Goal: Transaction & Acquisition: Purchase product/service

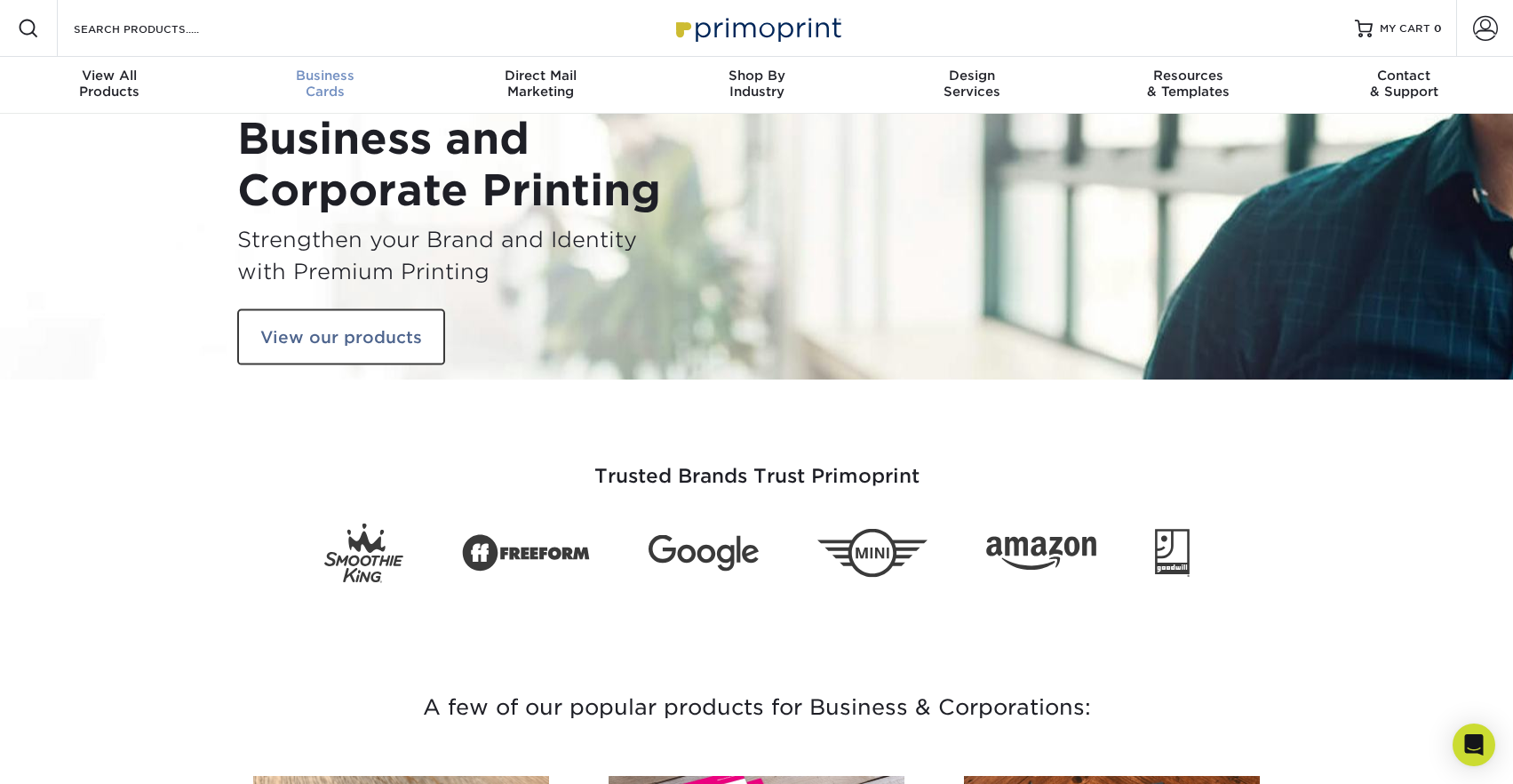
click at [319, 65] on link "Business Cards" at bounding box center [324, 86] width 216 height 57
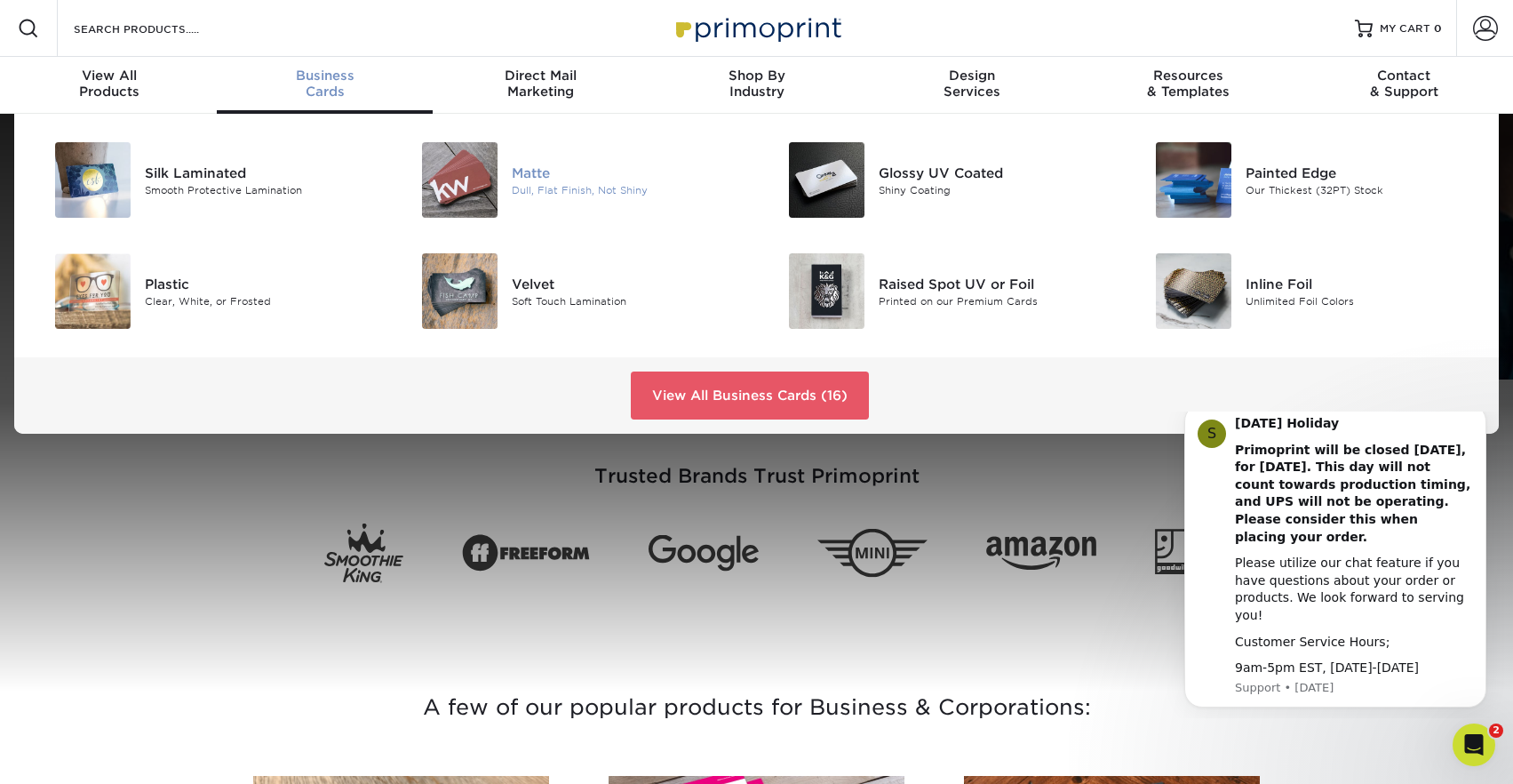
click at [532, 171] on div "Matte" at bounding box center [627, 173] width 231 height 20
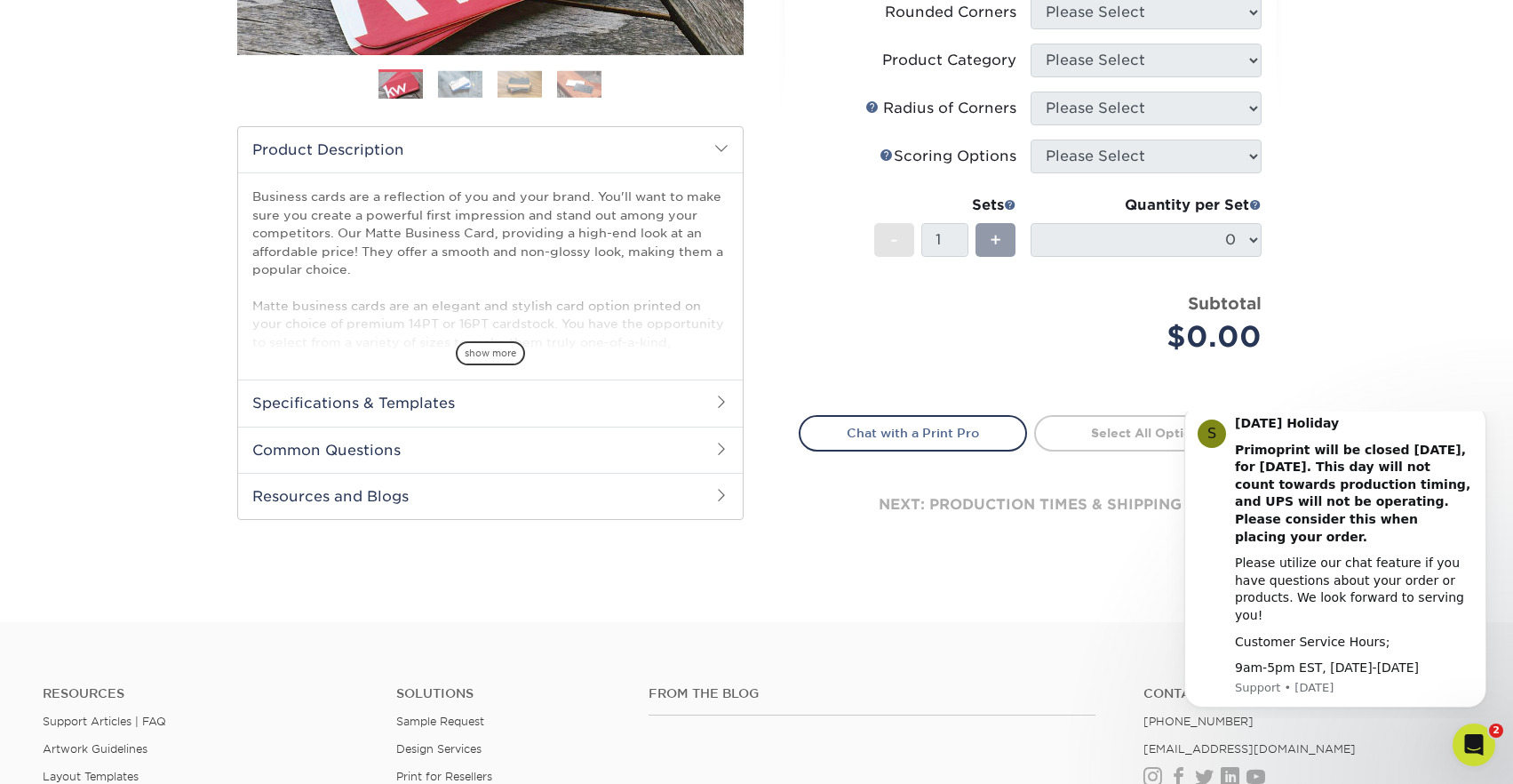
scroll to position [473, 0]
click at [701, 401] on h2 "Specifications & Templates" at bounding box center [490, 400] width 505 height 46
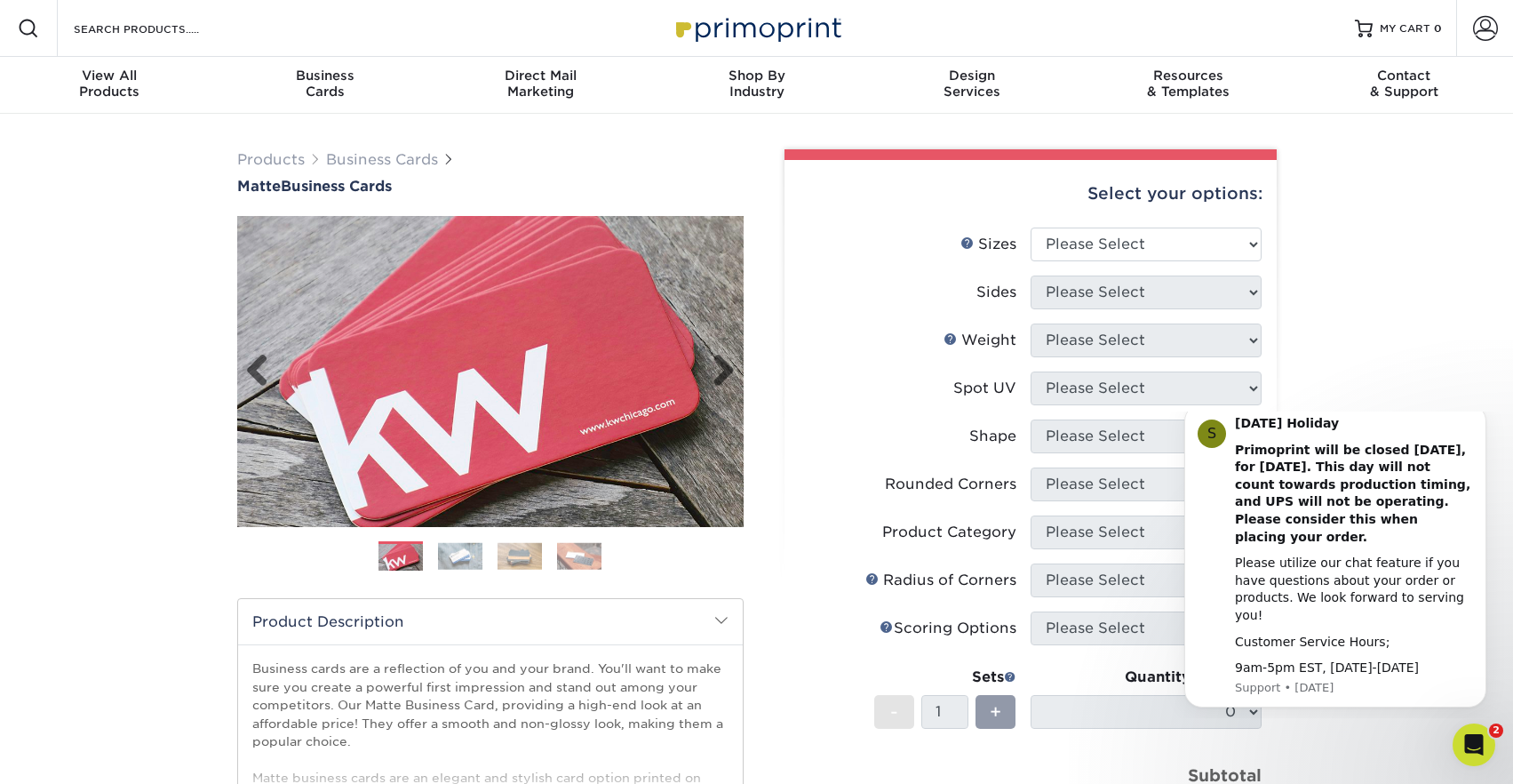
scroll to position [0, 0]
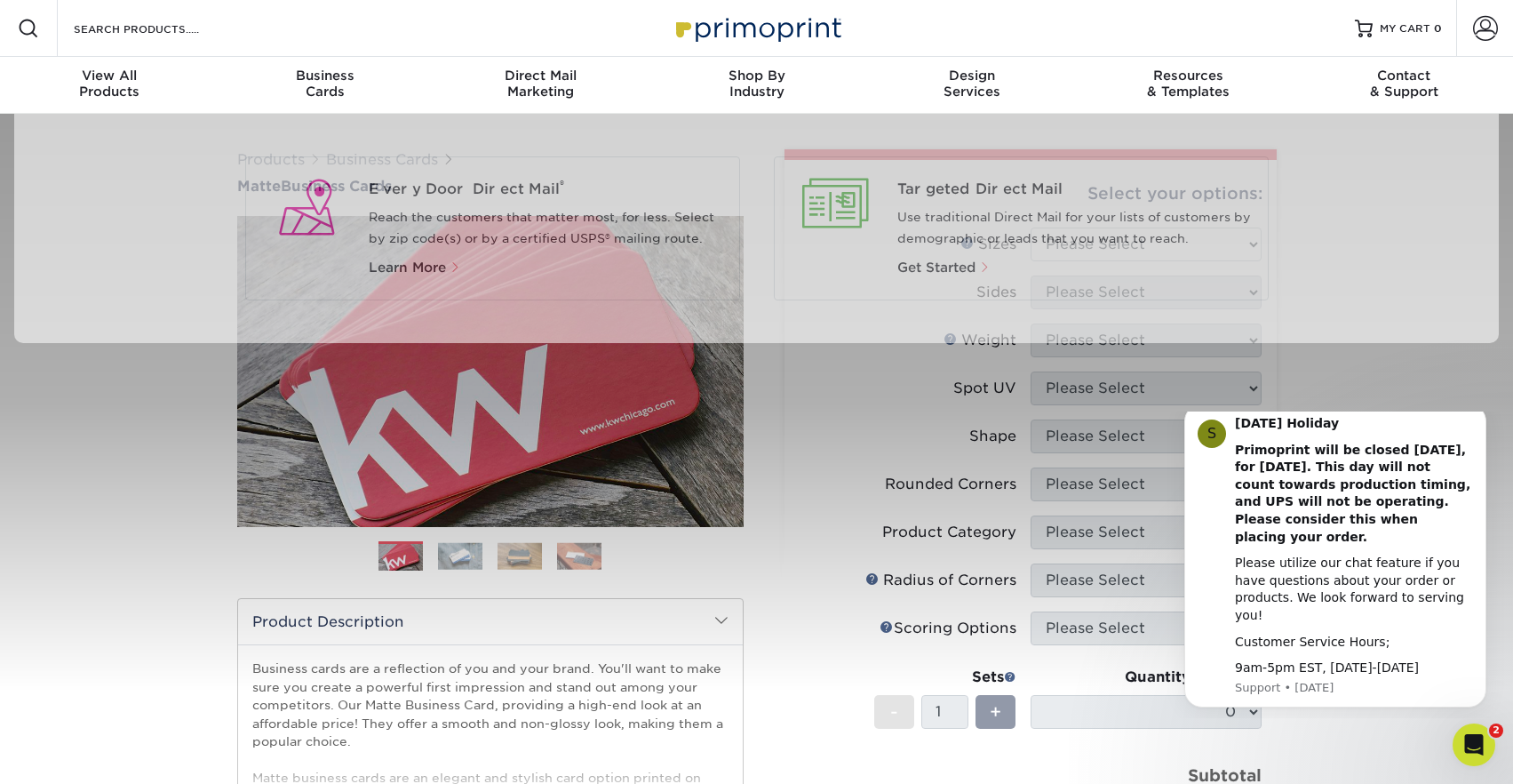
click at [786, 13] on img at bounding box center [757, 28] width 178 height 38
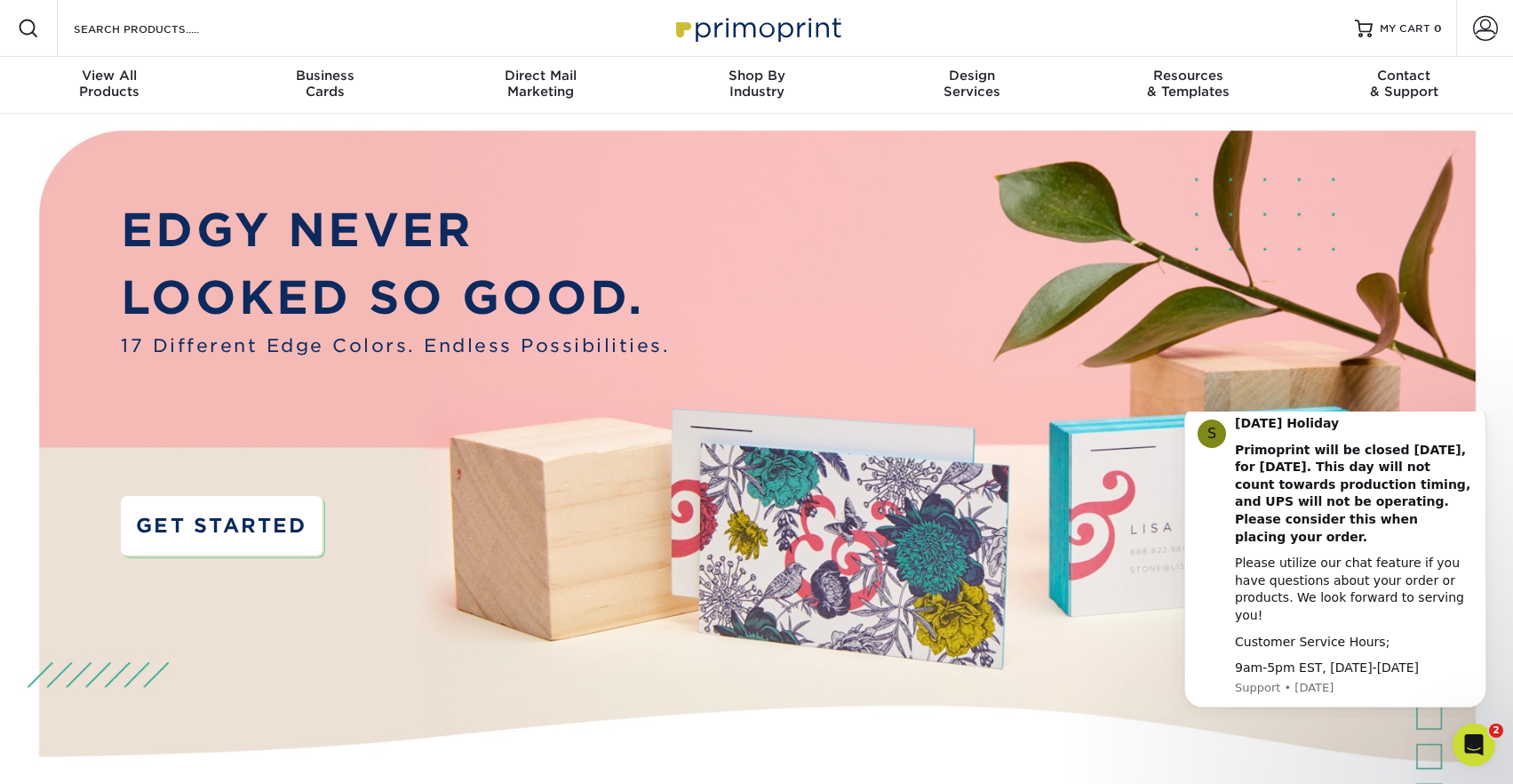
click at [270, 519] on link "GET STARTED" at bounding box center [222, 526] width 201 height 59
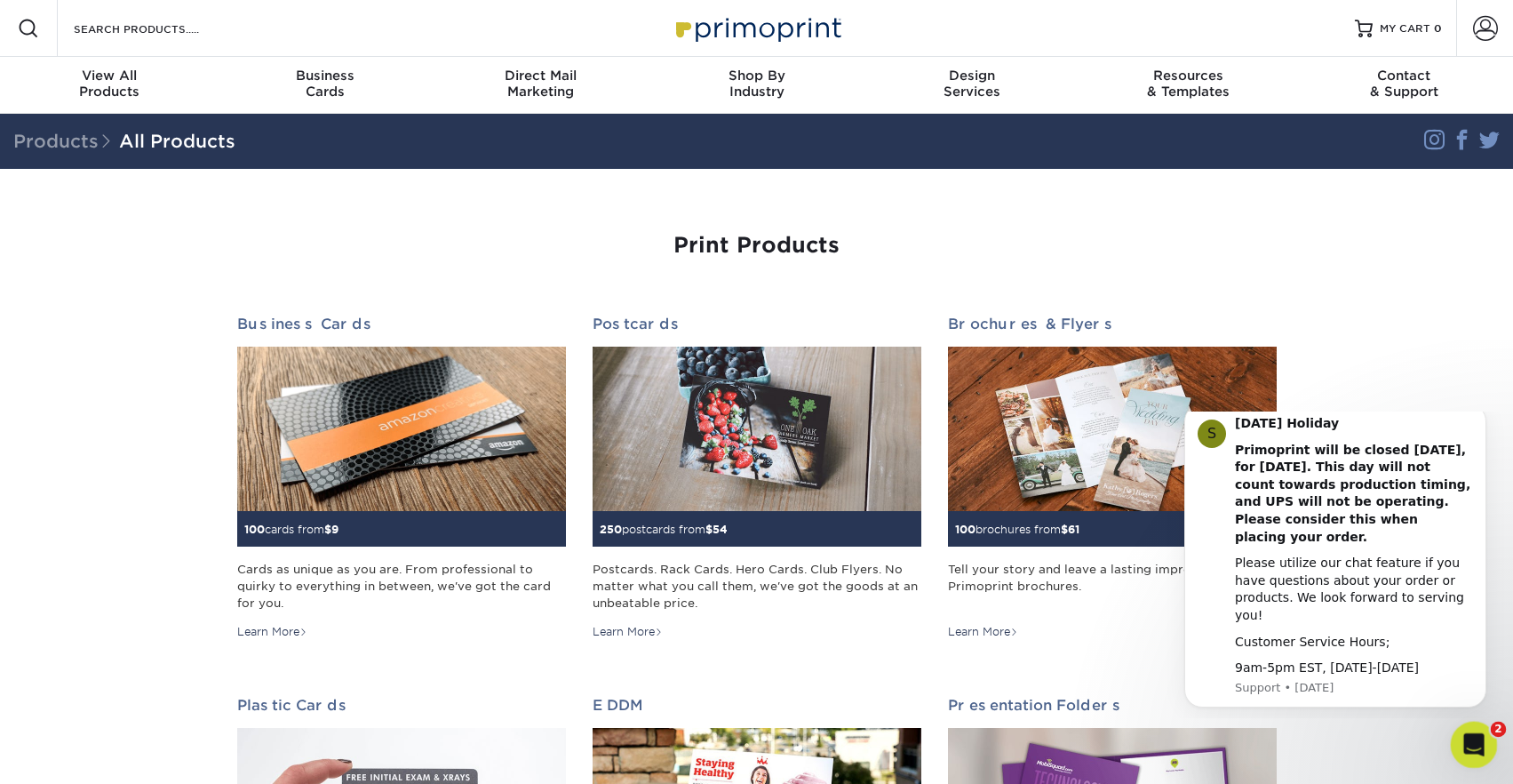
click at [1464, 739] on icon "Open Intercom Messenger" at bounding box center [1473, 743] width 30 height 30
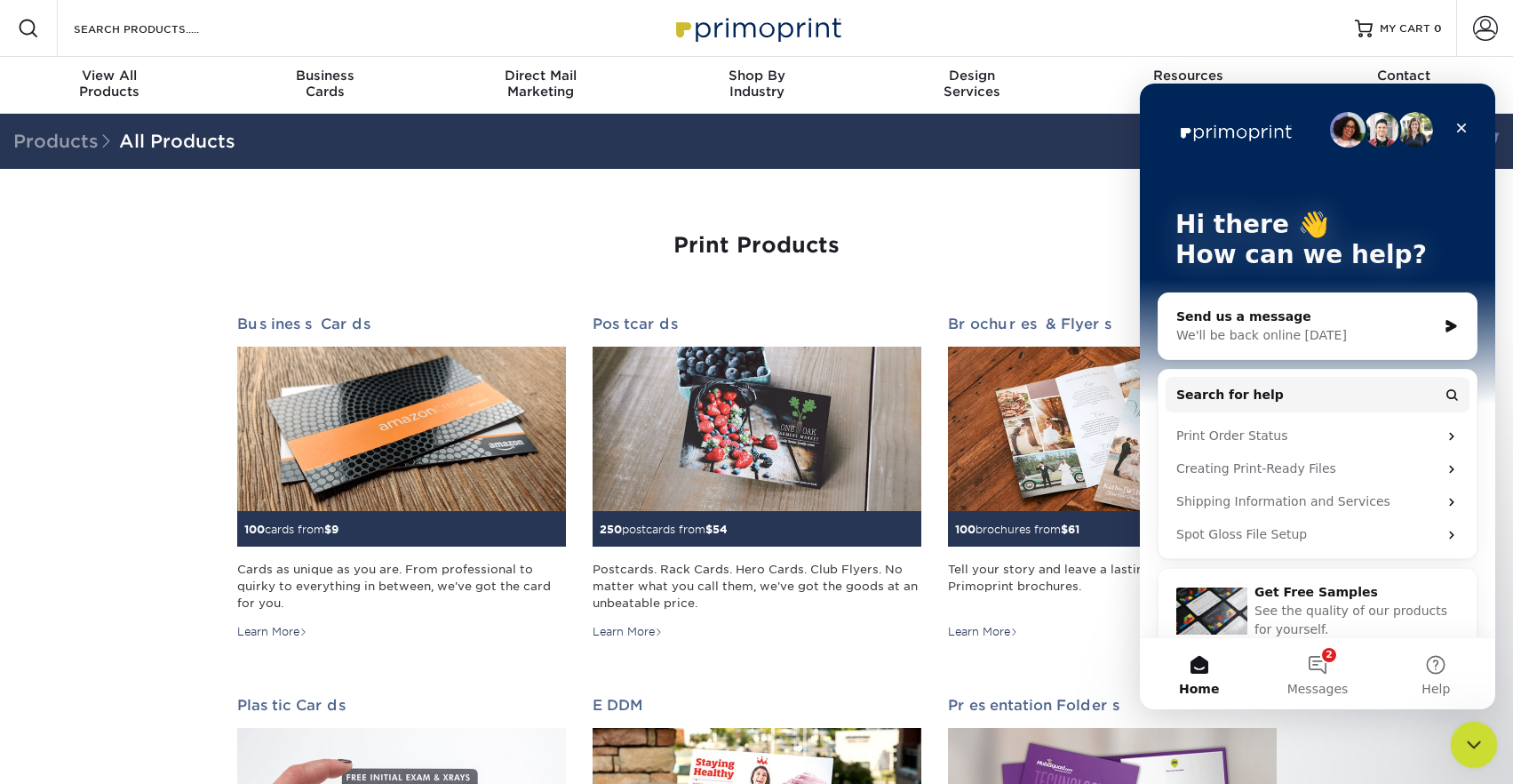
click at [1467, 742] on icon "Close Intercom Messenger" at bounding box center [1472, 743] width 22 height 22
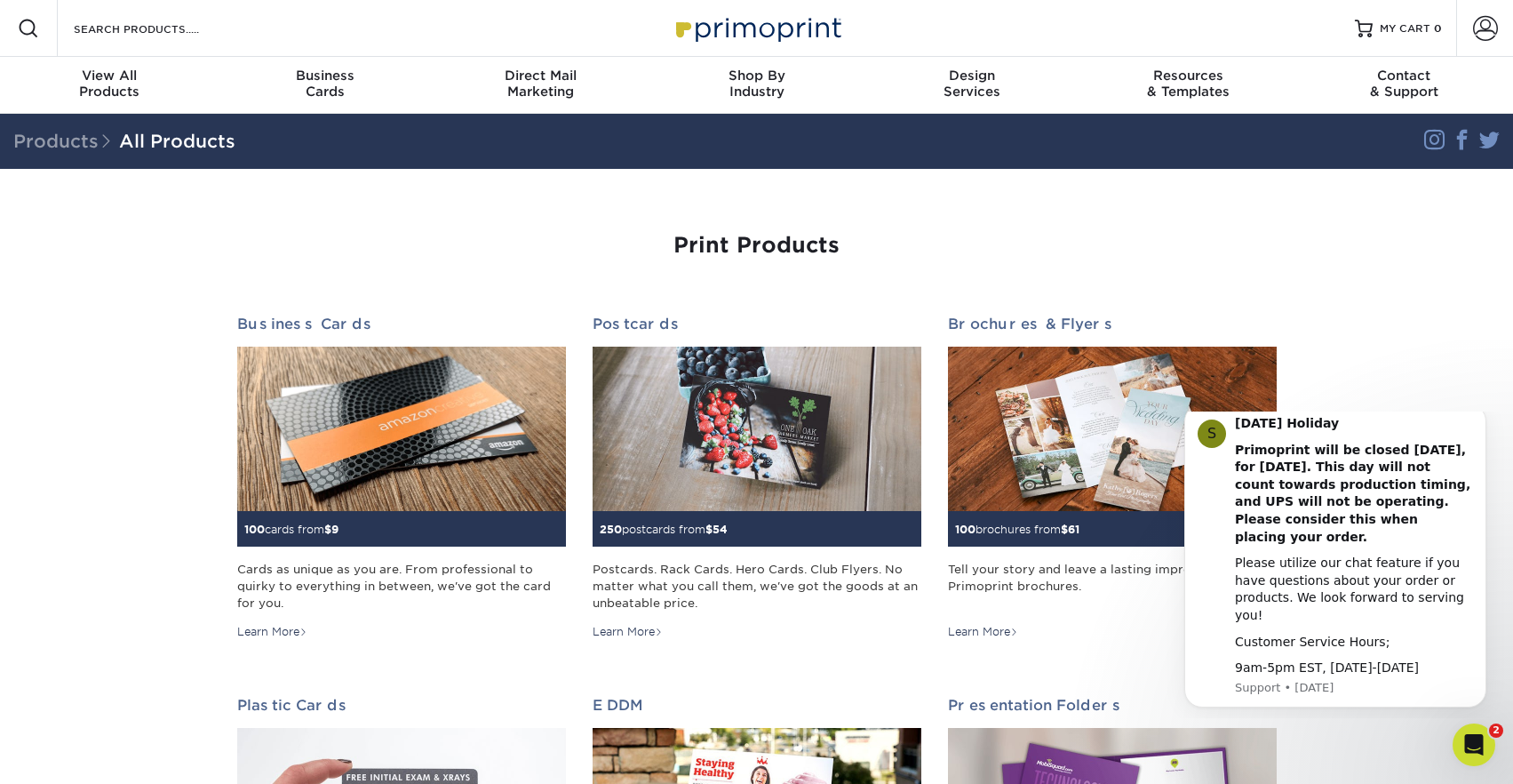
scroll to position [83, 0]
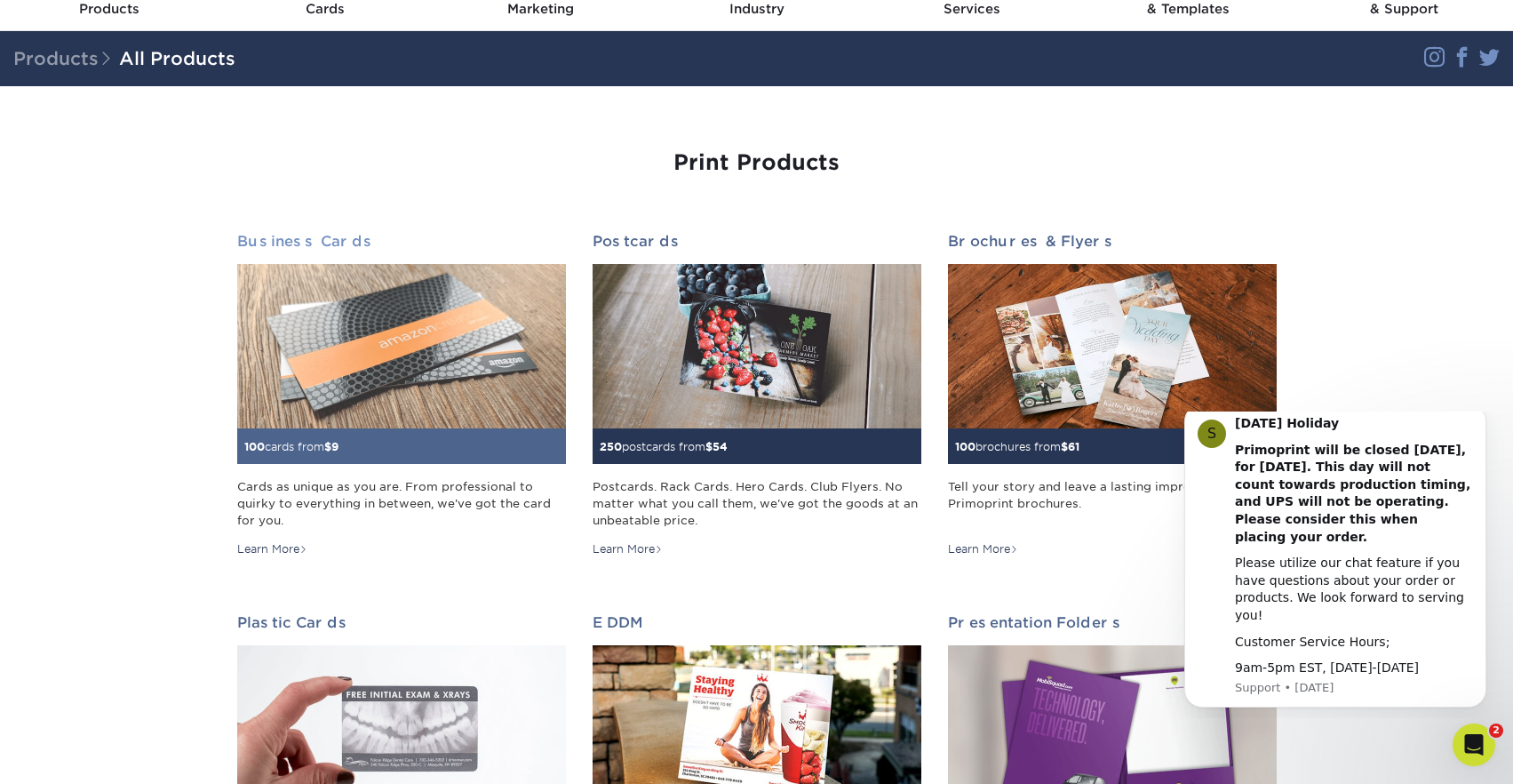
click at [423, 410] on img at bounding box center [401, 346] width 328 height 165
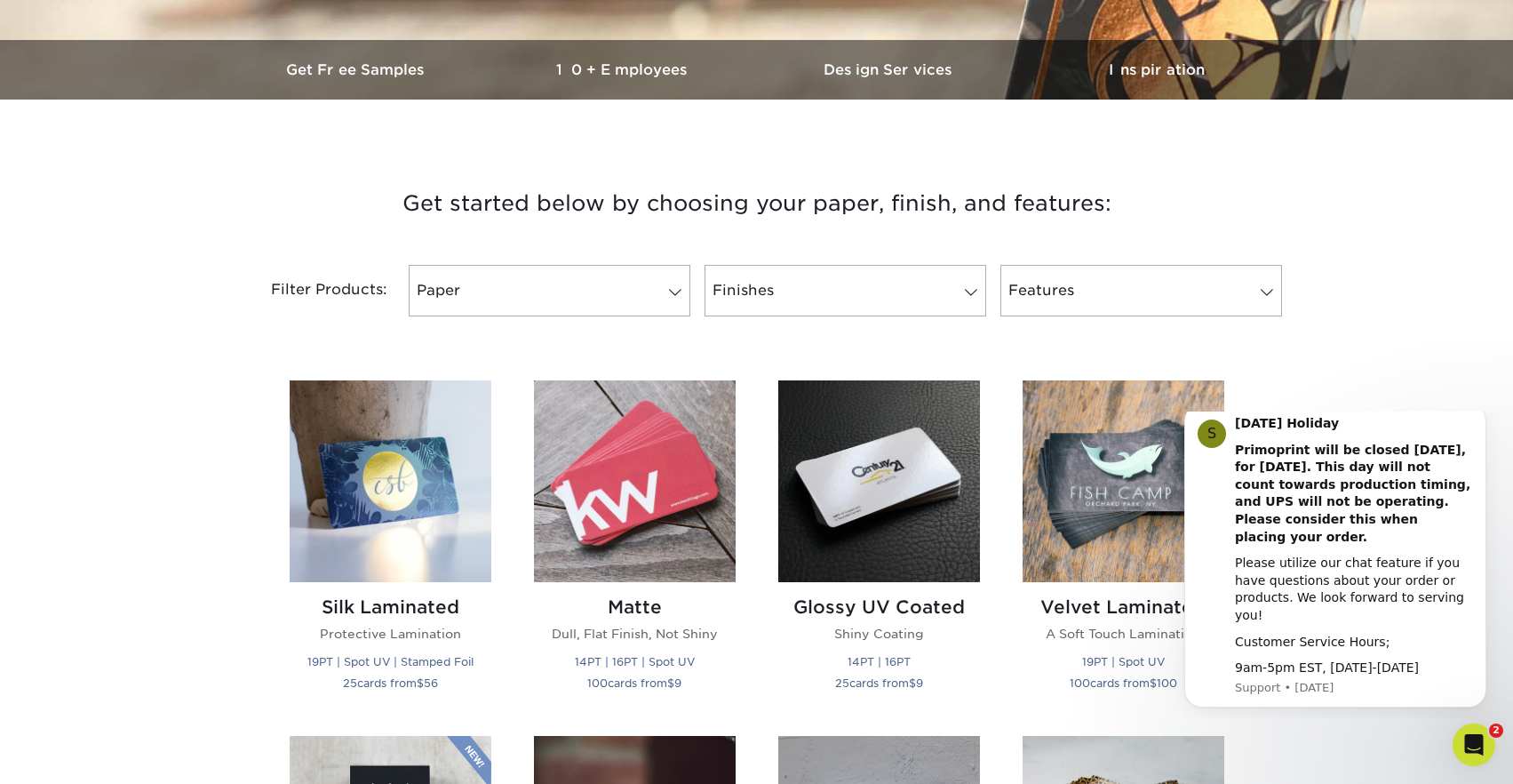
scroll to position [522, 0]
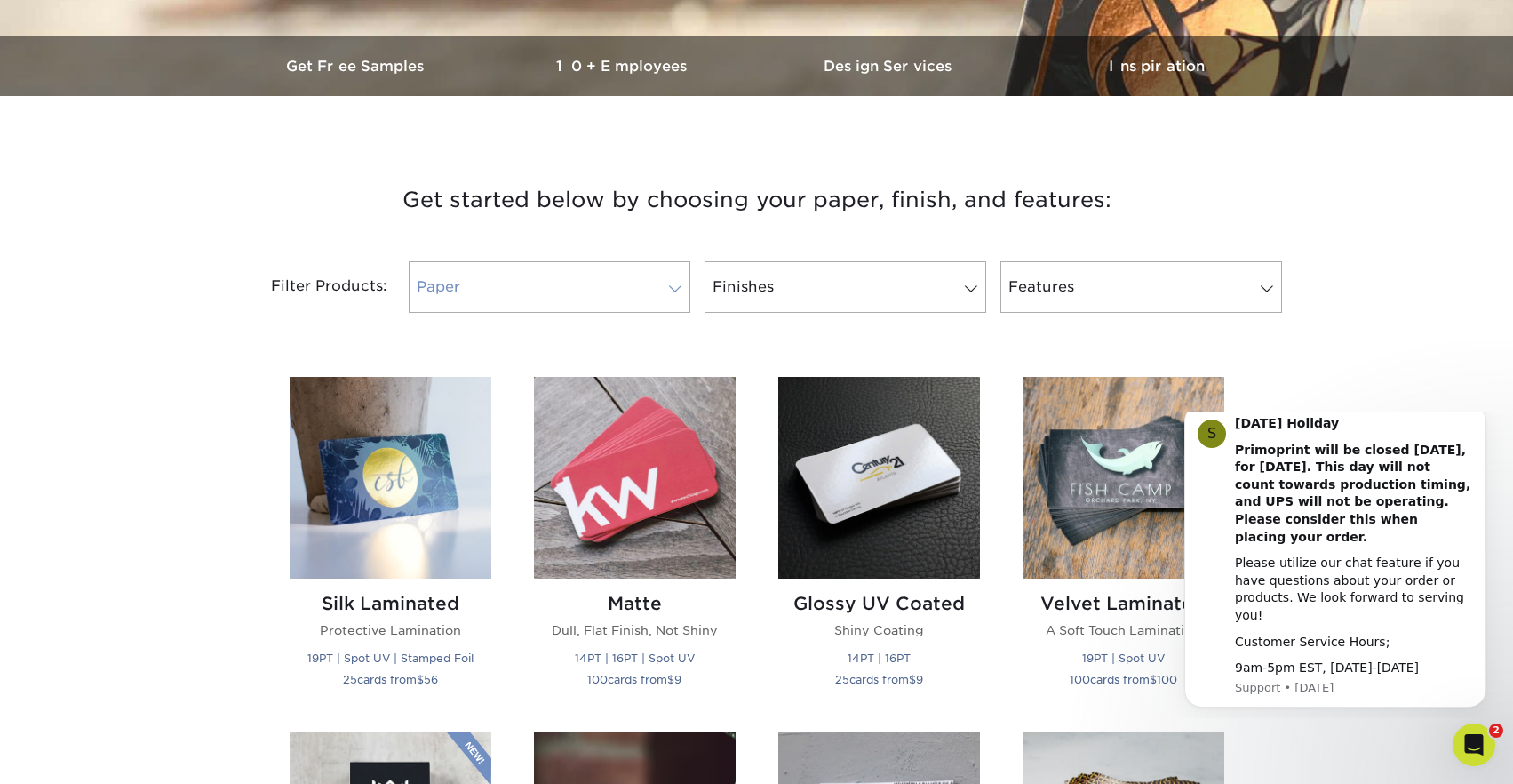
click at [607, 296] on link "Paper" at bounding box center [549, 287] width 282 height 51
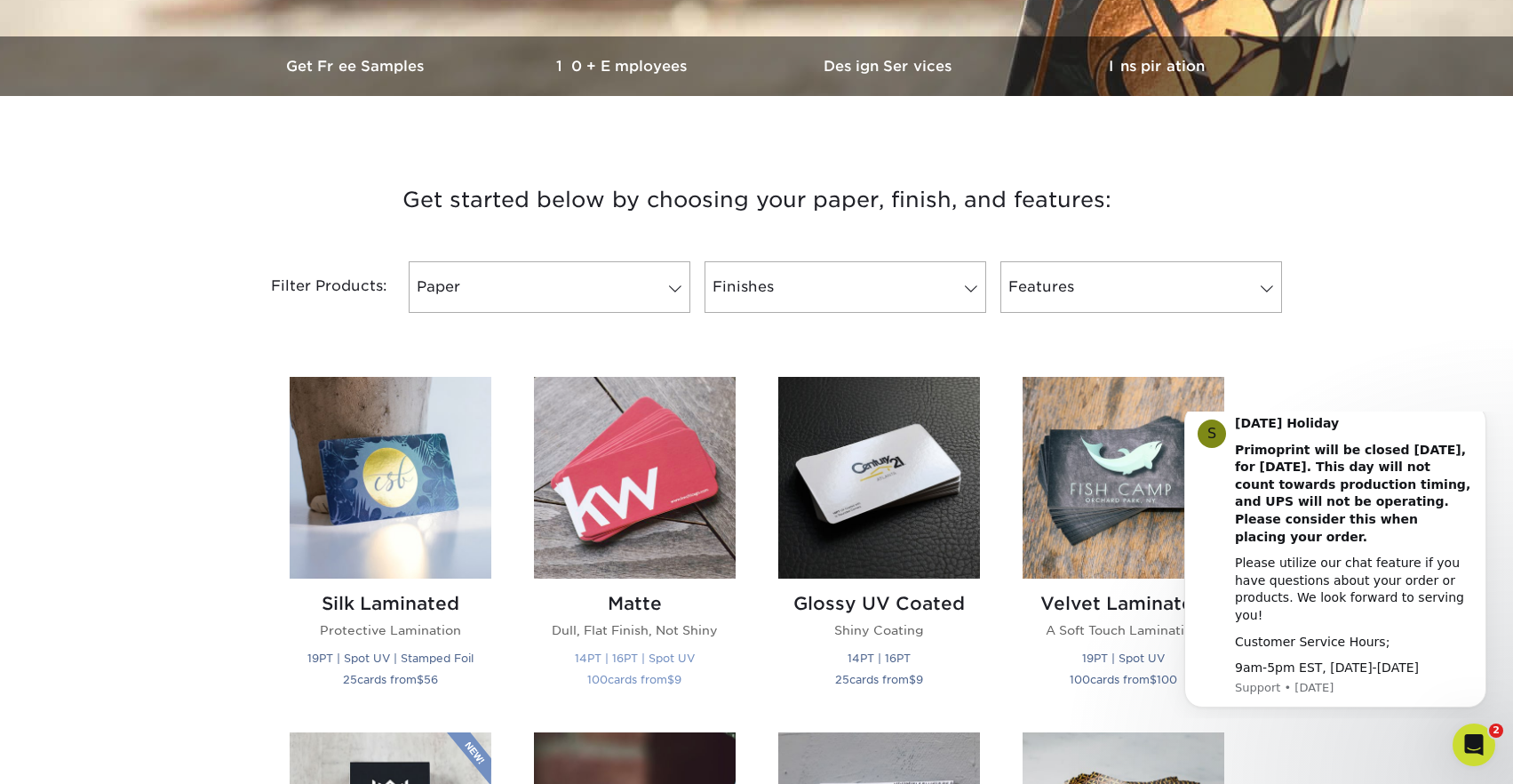
click at [621, 575] on img at bounding box center [635, 477] width 202 height 202
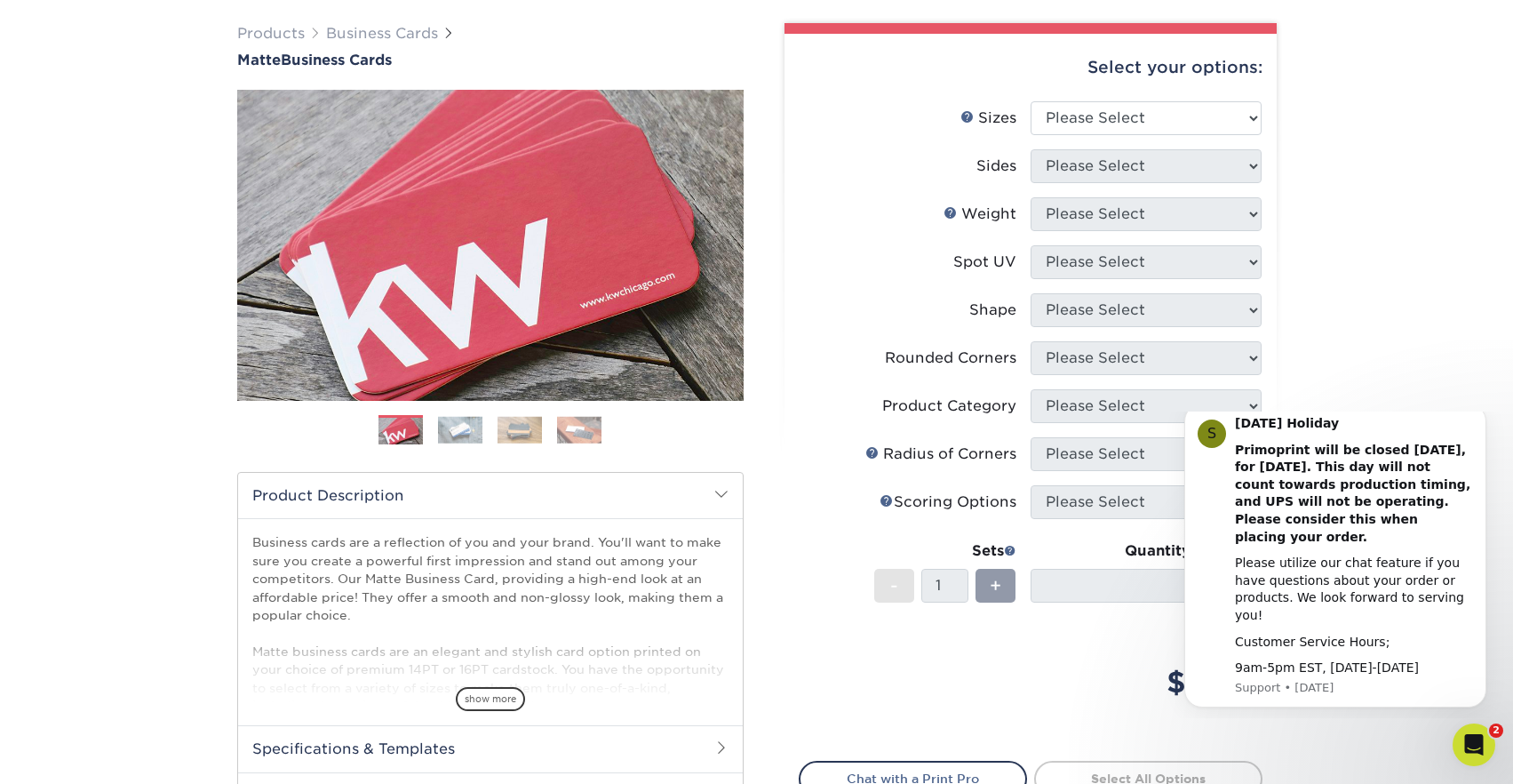
scroll to position [125, 0]
click at [1119, 426] on li "Product Category Please Select" at bounding box center [1031, 414] width 463 height 48
select select "2.00x3.50"
select select "13abbda7-1d64-4f25-8bb2-c179b224825d"
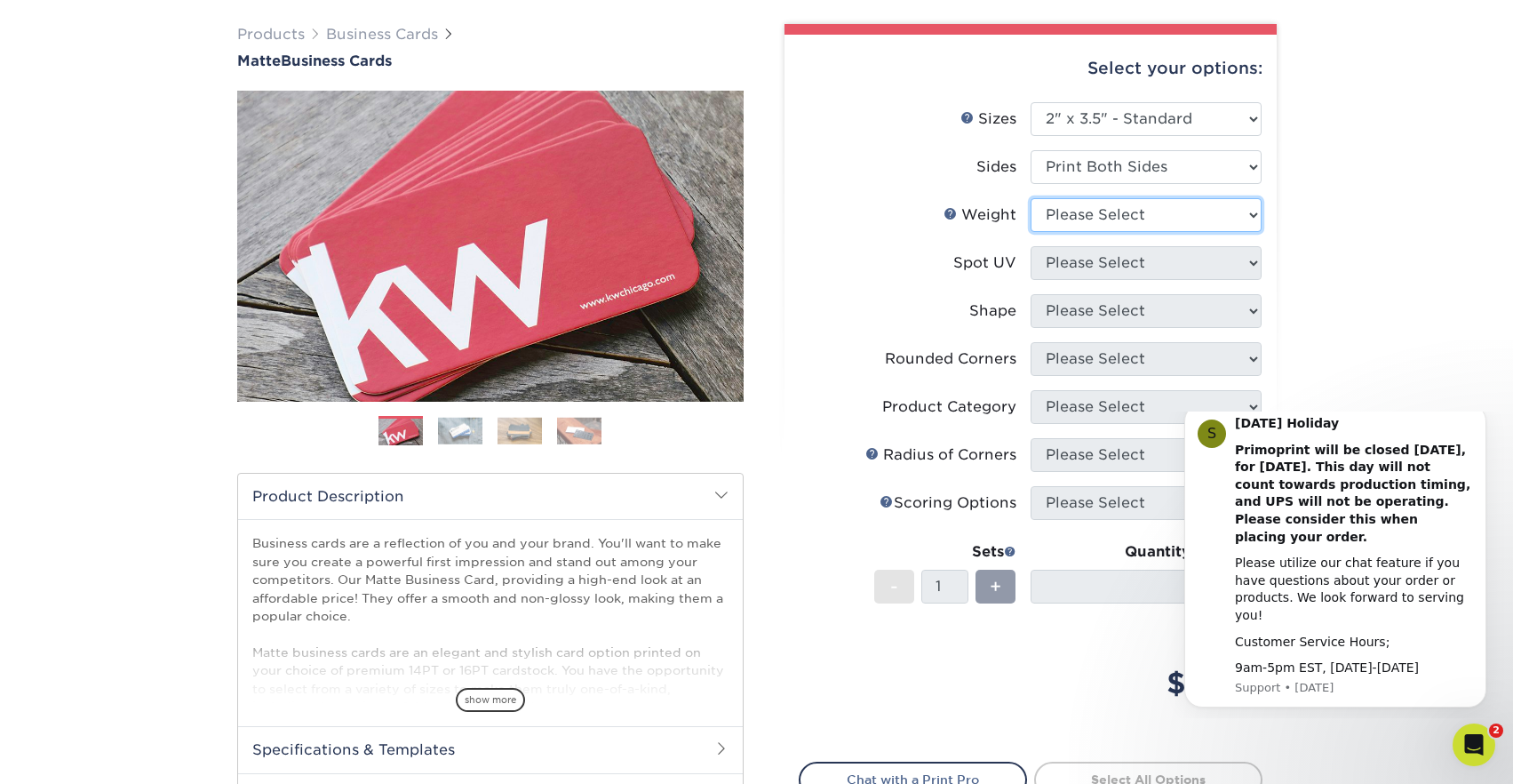
select select "14PT"
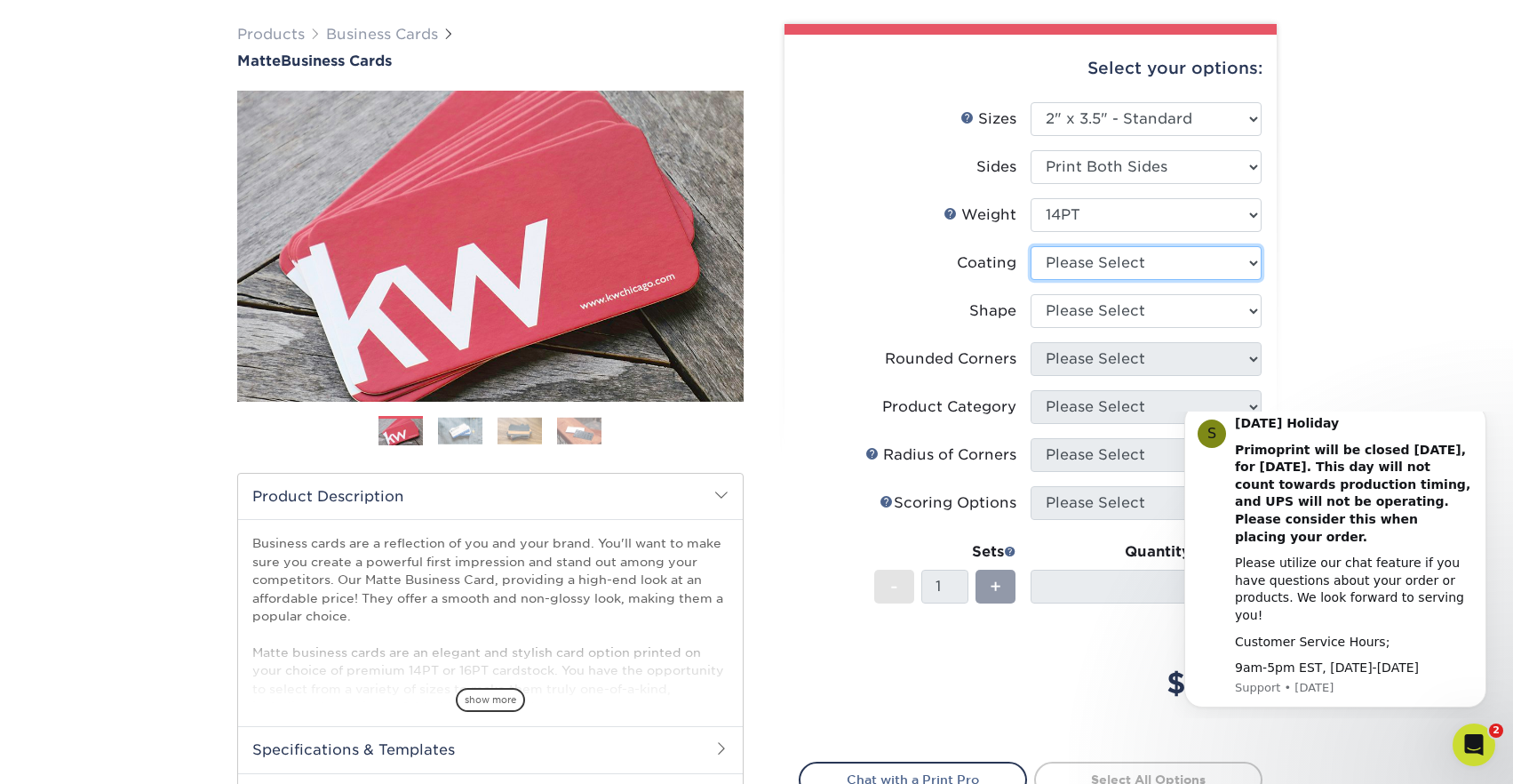
select select "121bb7b5-3b4d-429f-bd8d-bbf80e953313"
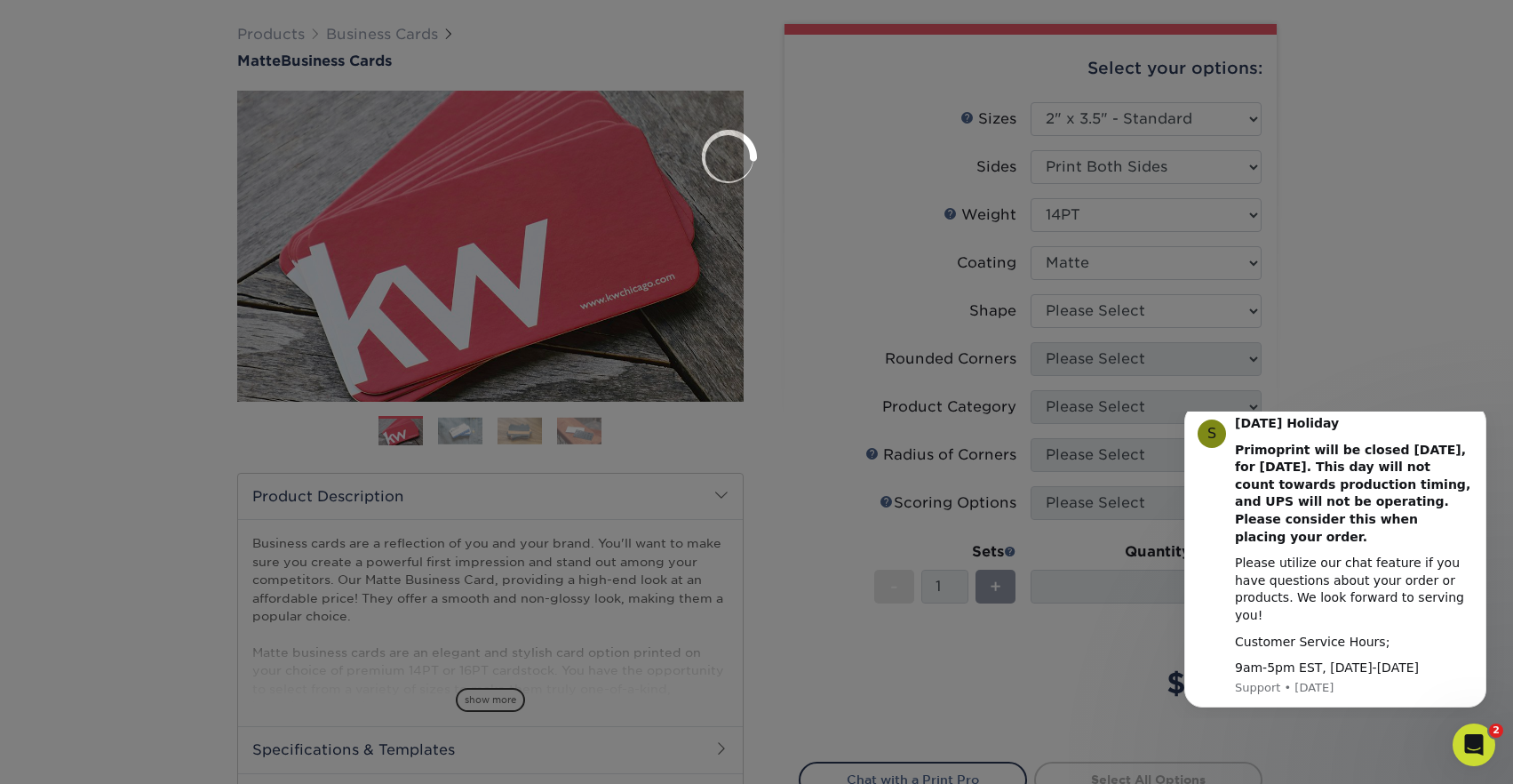
click at [1148, 312] on div at bounding box center [756, 392] width 1513 height 784
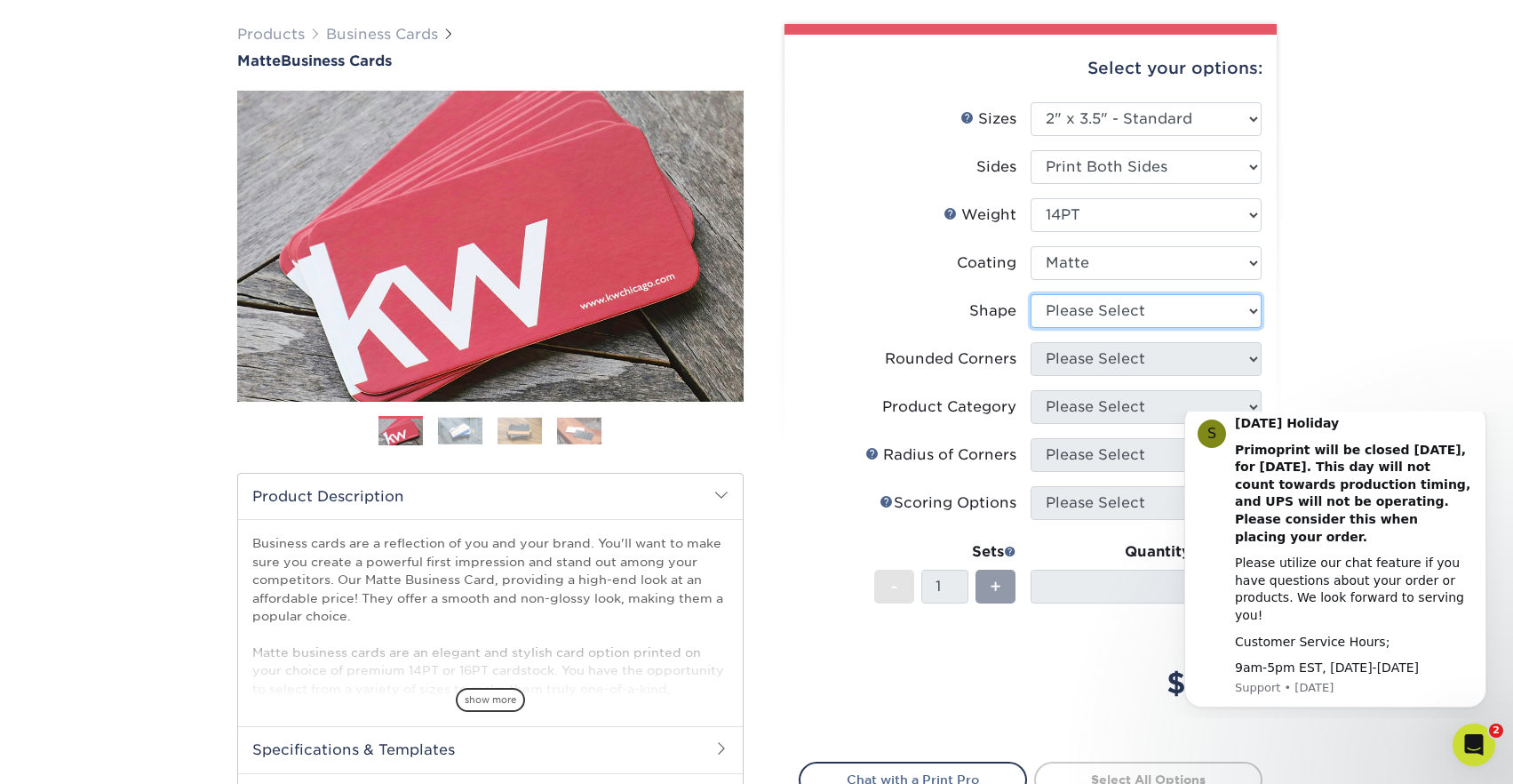
select select "standard"
select select "0"
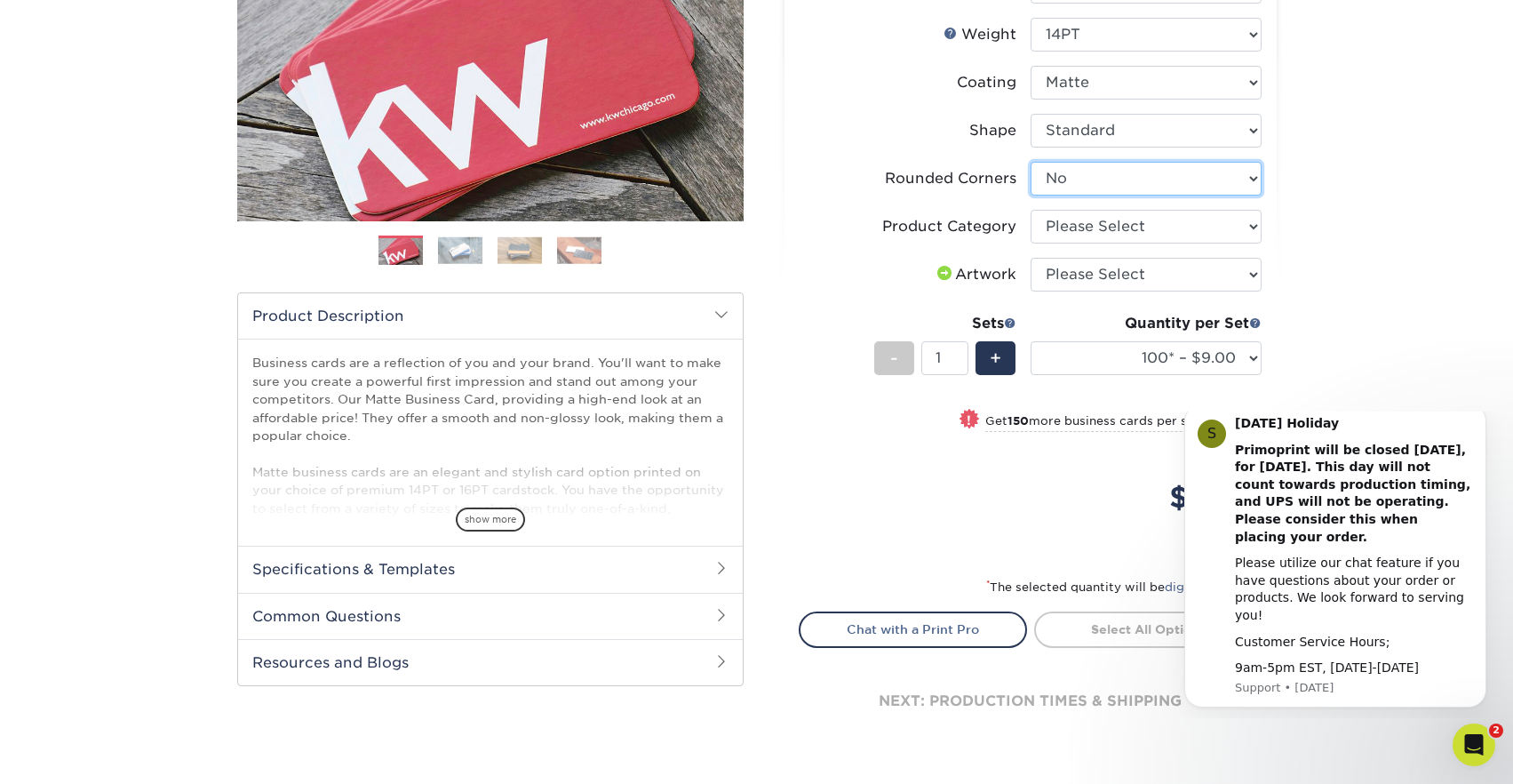
scroll to position [305, 0]
select select "3b5148f1-0588-4f88-a218-97bcfdce65c1"
select select "upload"
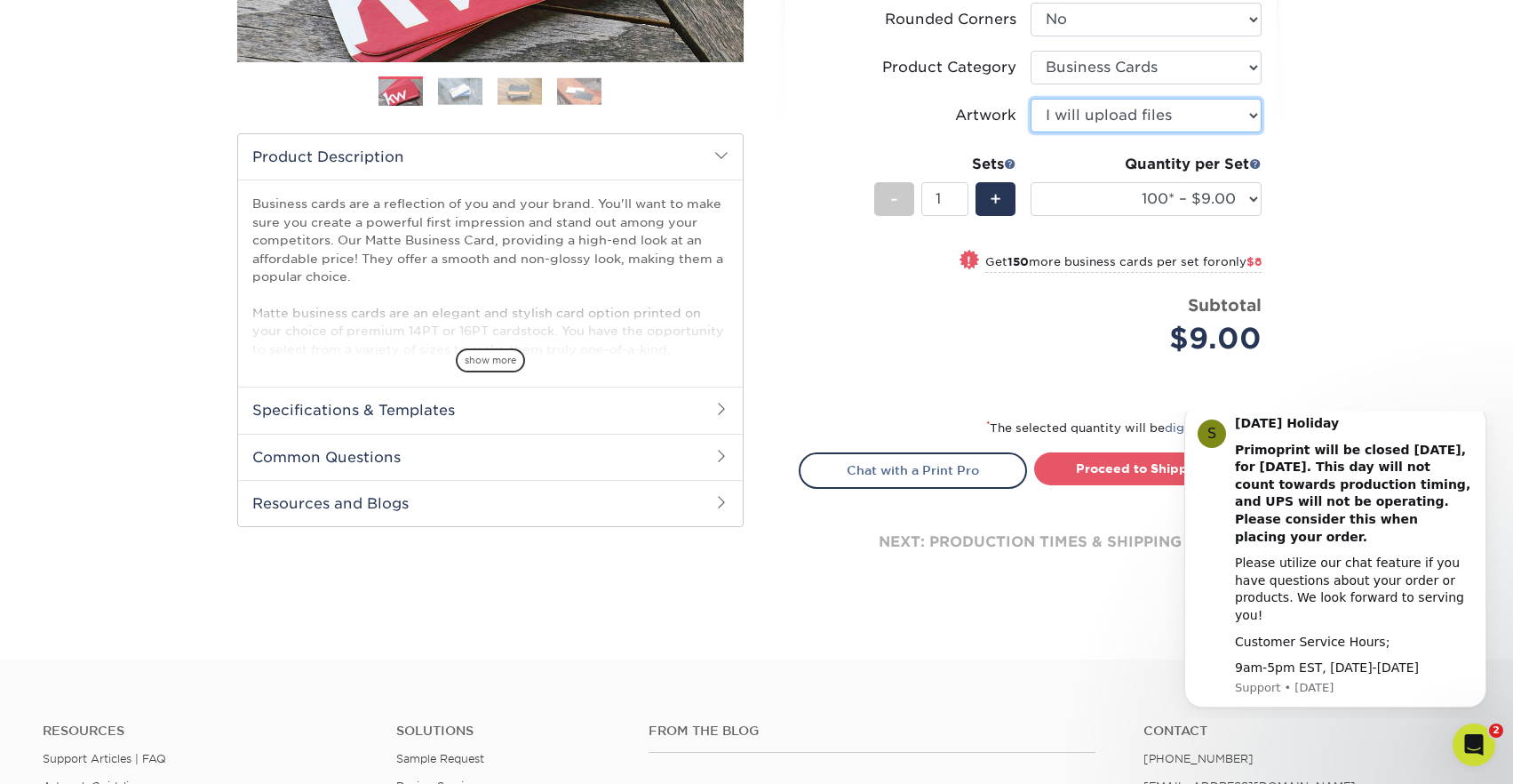
scroll to position [486, 0]
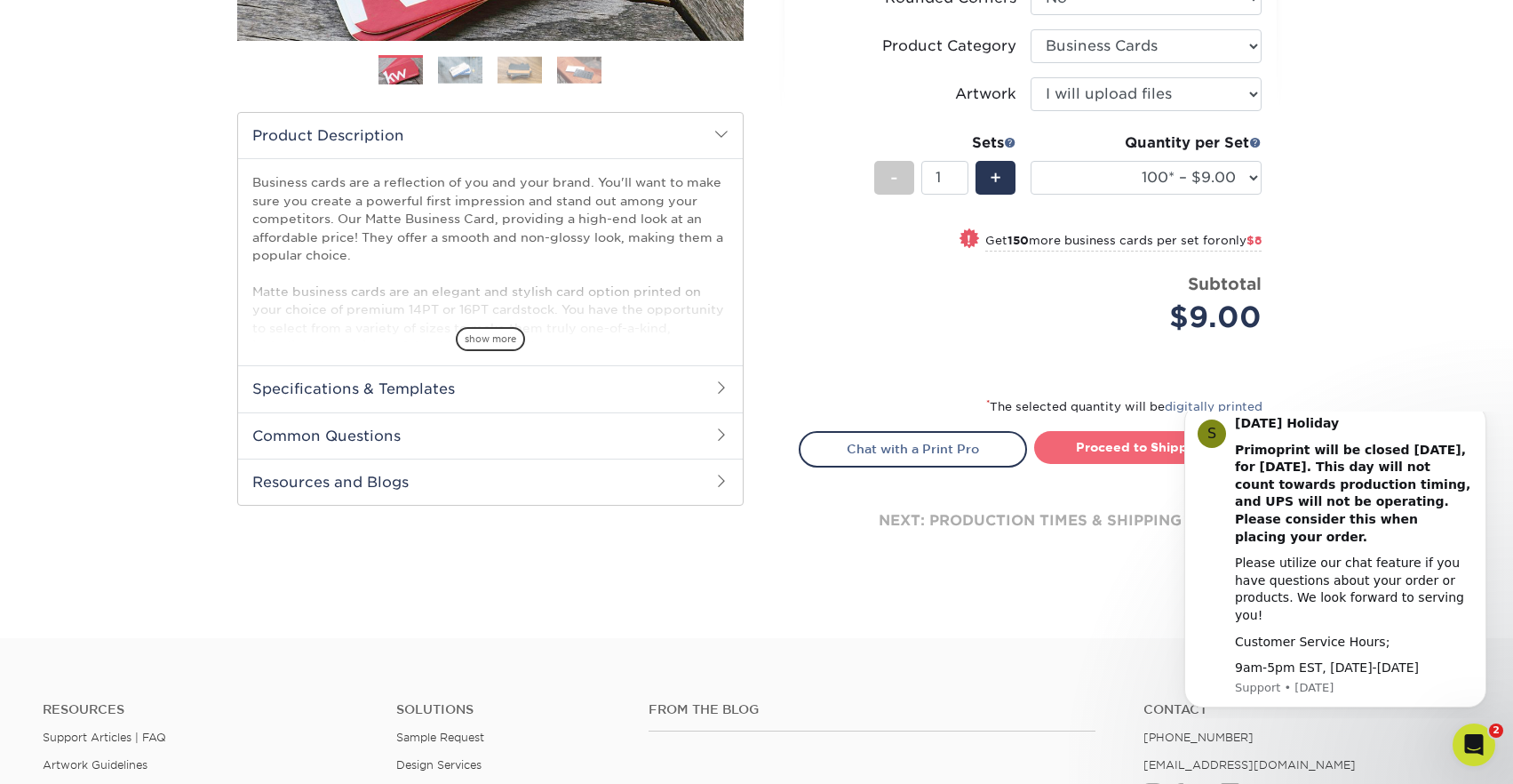
click at [1133, 442] on link "Proceed to Shipping" at bounding box center [1149, 447] width 229 height 32
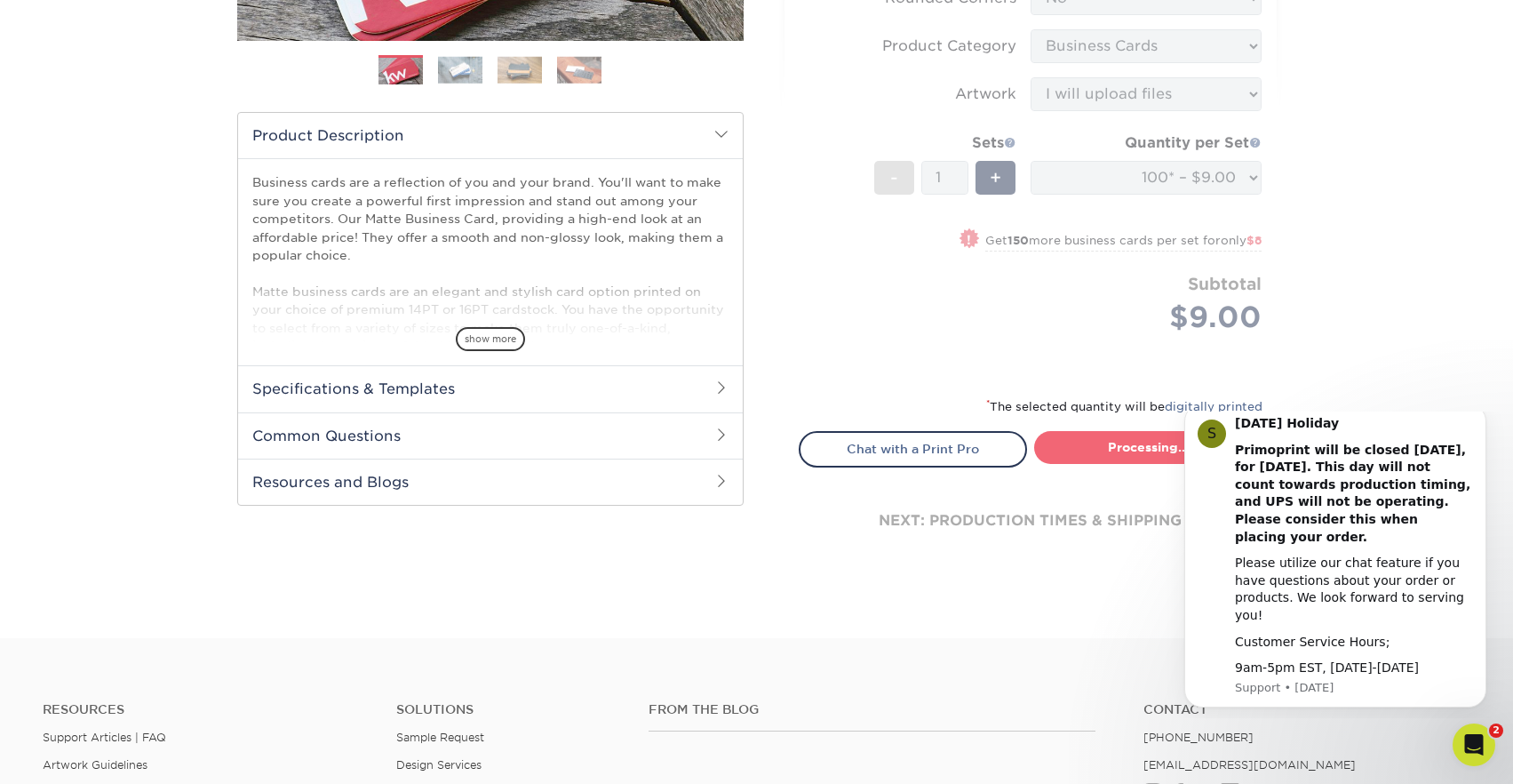
type input "Set 1"
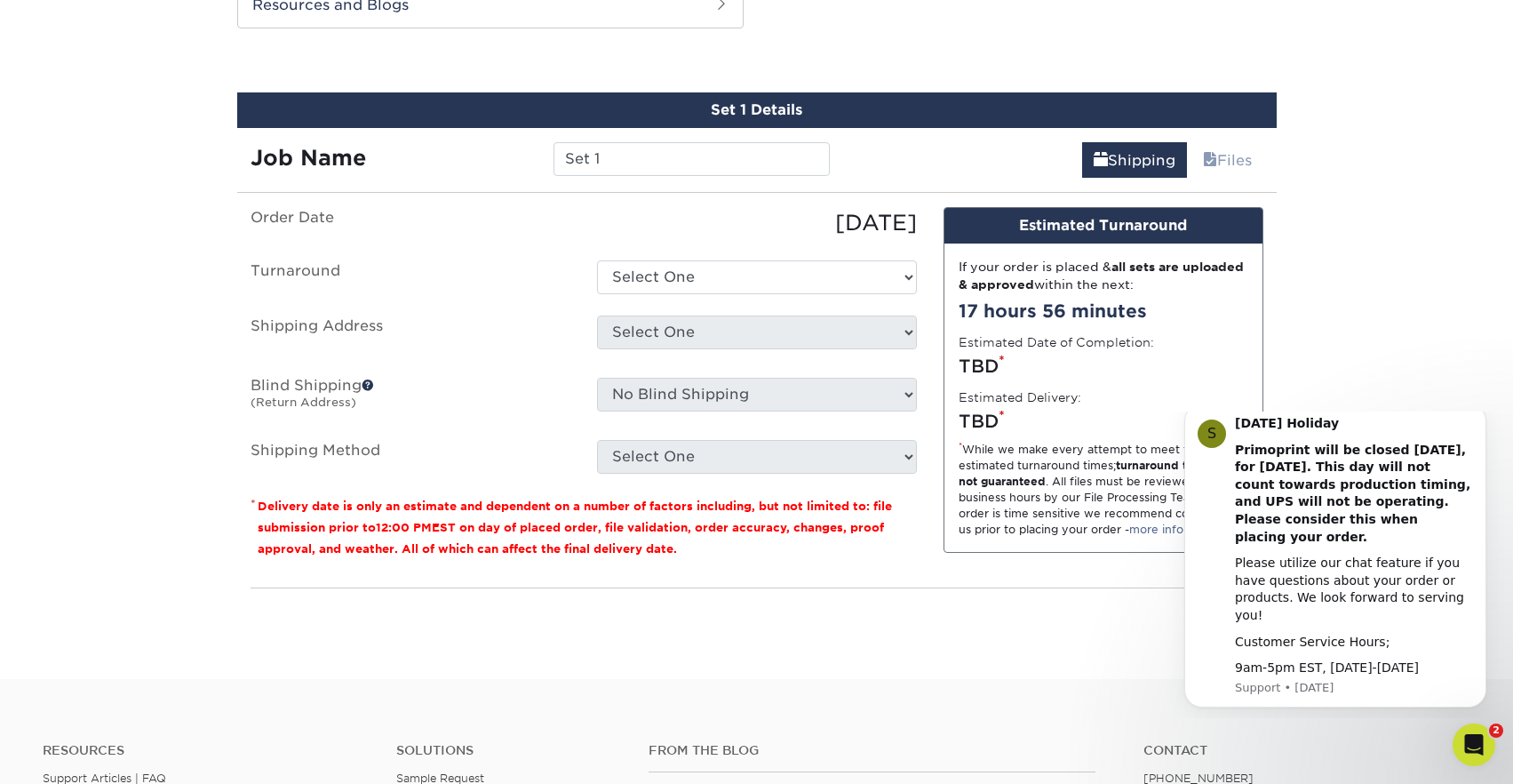
scroll to position [964, 0]
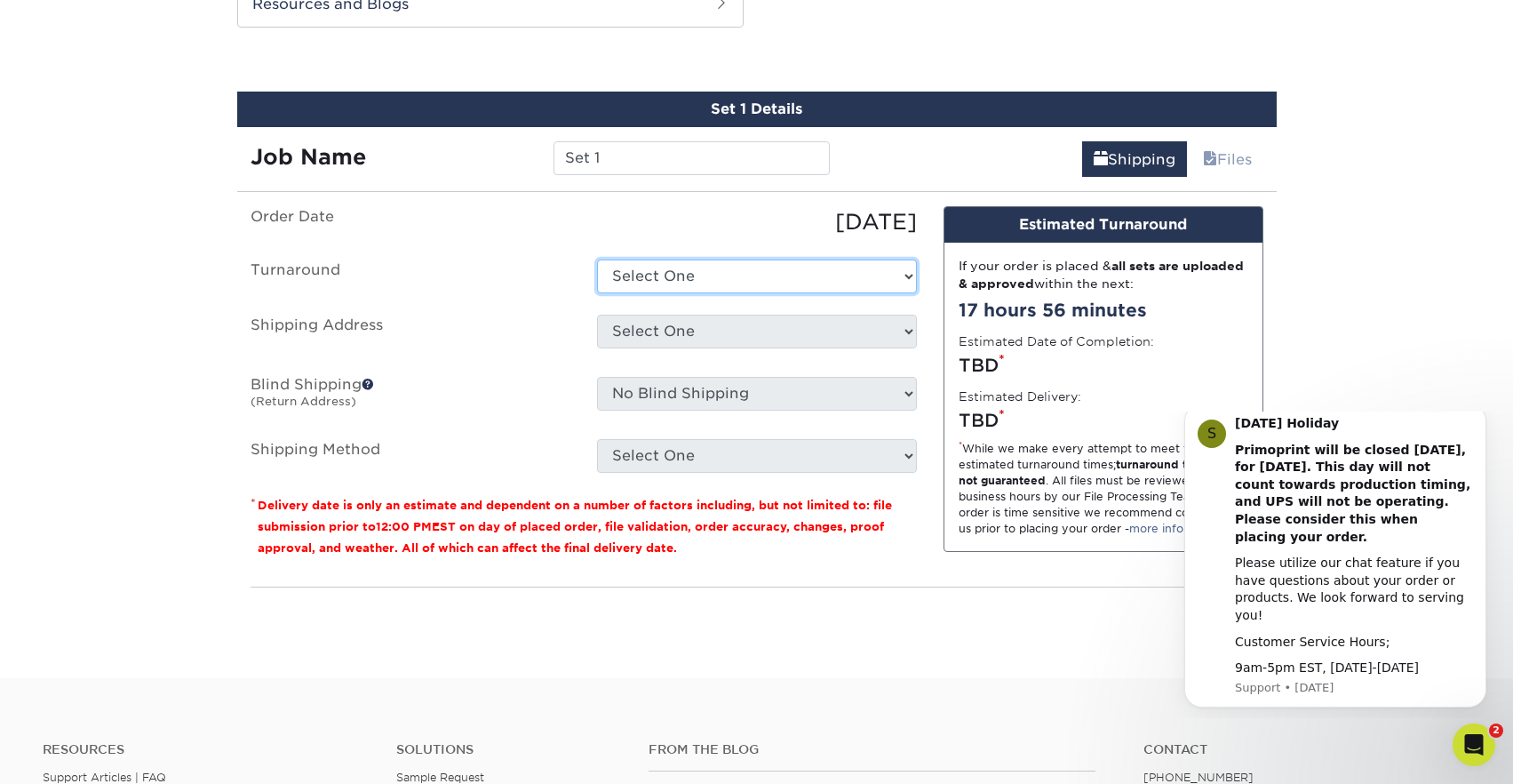
select select "e6dc3f44-811f-4023-acdf-8cd9144995fc"
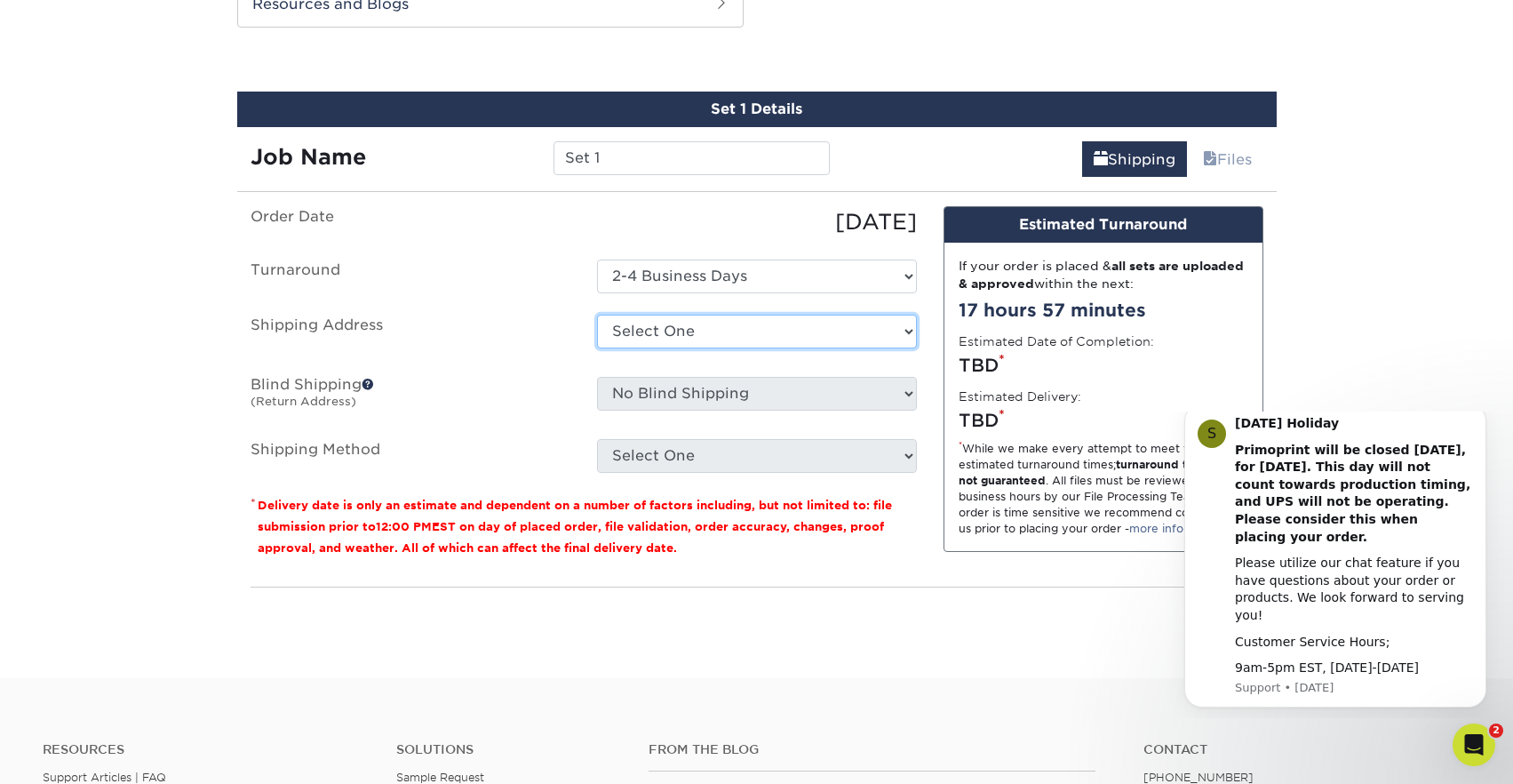
select select "newaddress"
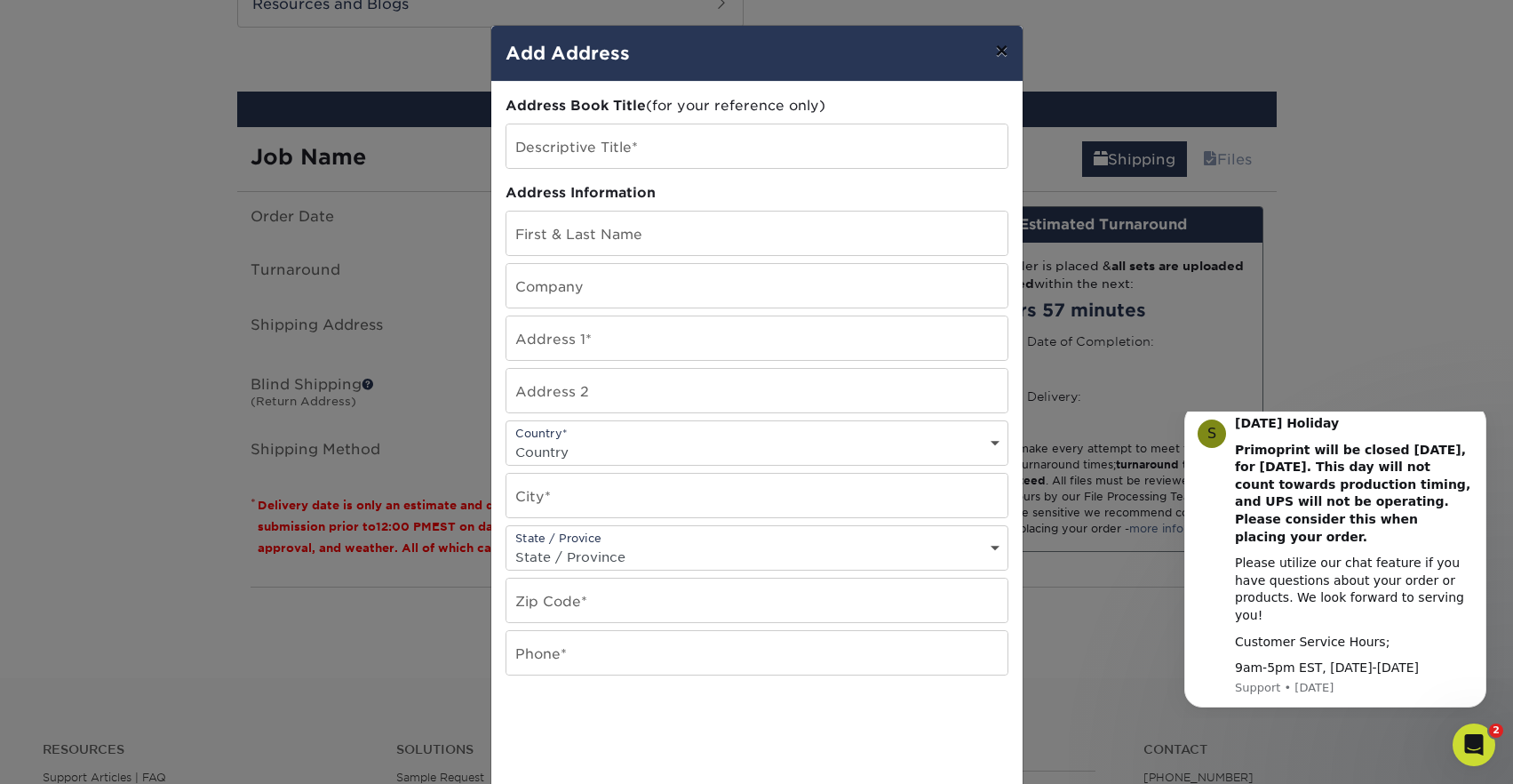
click at [997, 49] on button "×" at bounding box center [1001, 50] width 40 height 49
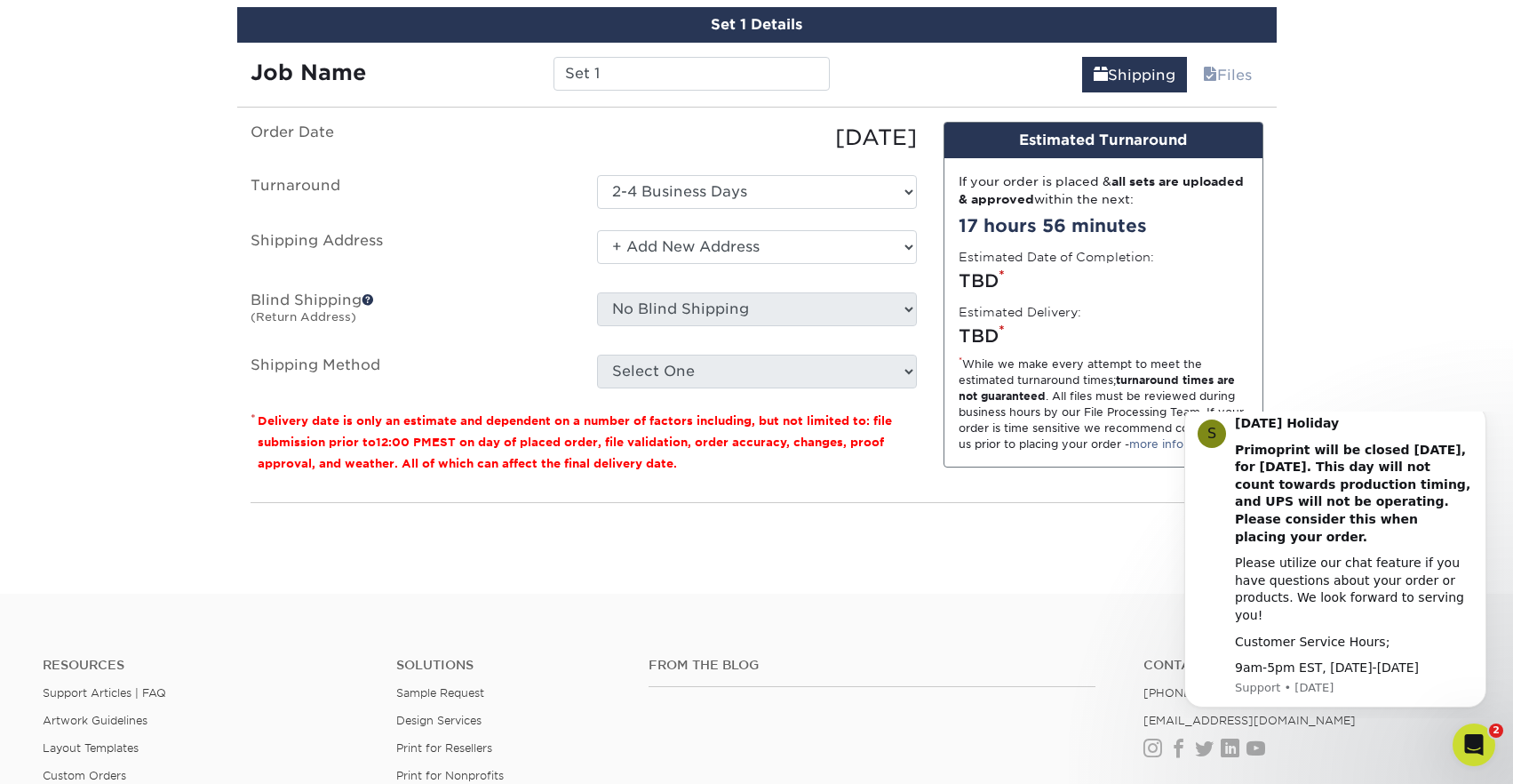
scroll to position [1046, 0]
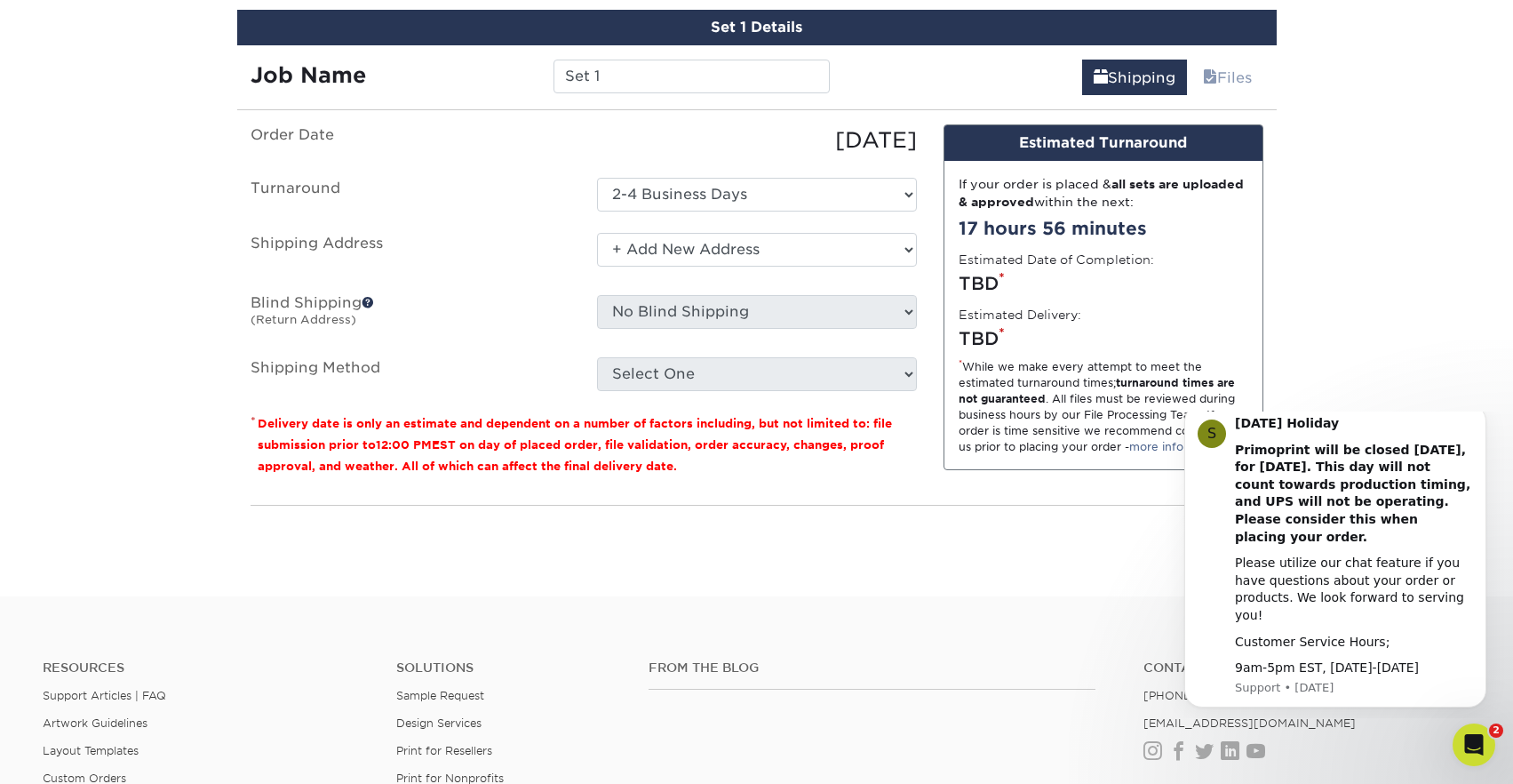
click at [684, 292] on ul "Order Date [DATE] [GEOGRAPHIC_DATA] Select One 2-4 Business Days 2 Day Next Bus…" at bounding box center [584, 257] width 667 height 266
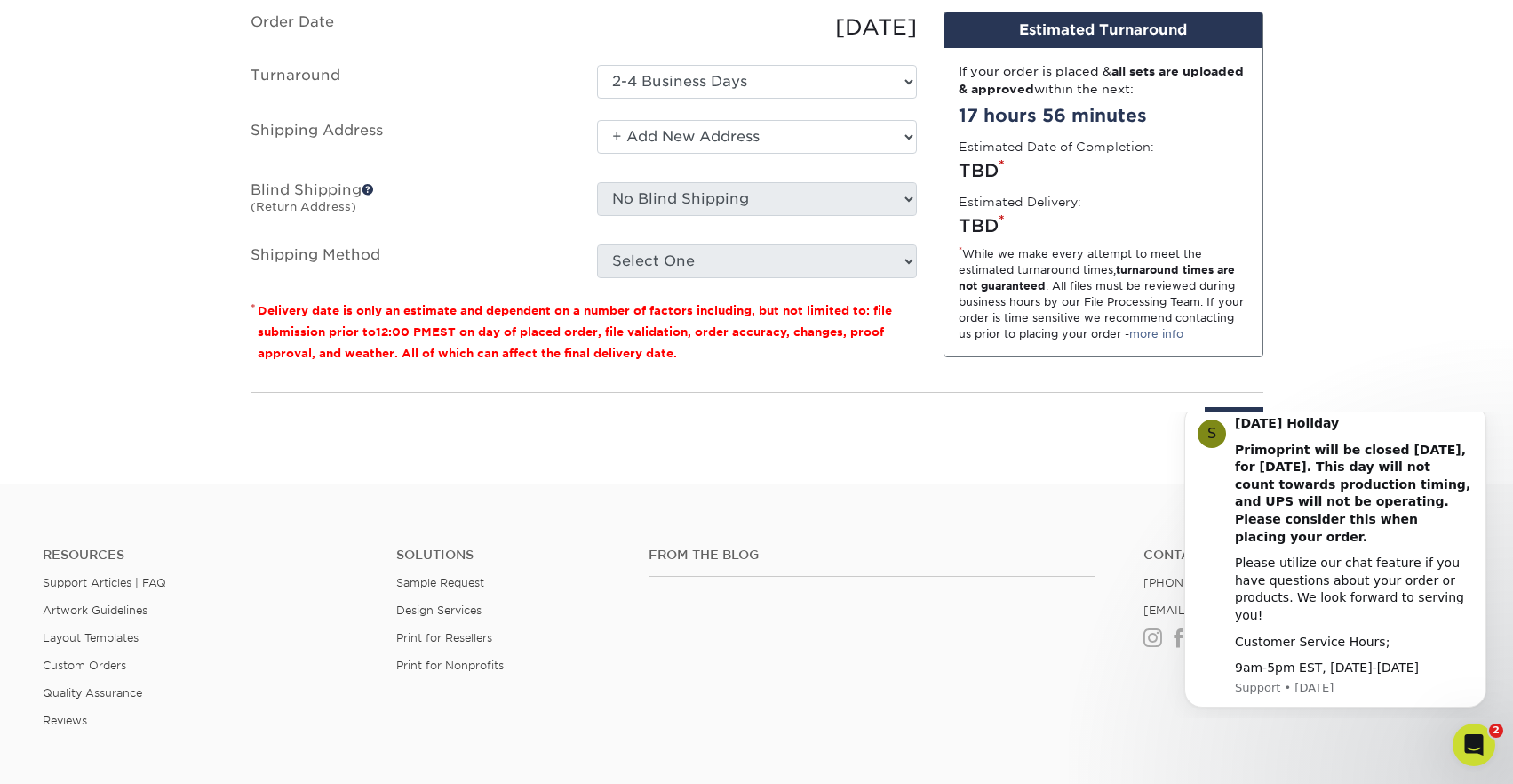
scroll to position [1197, 0]
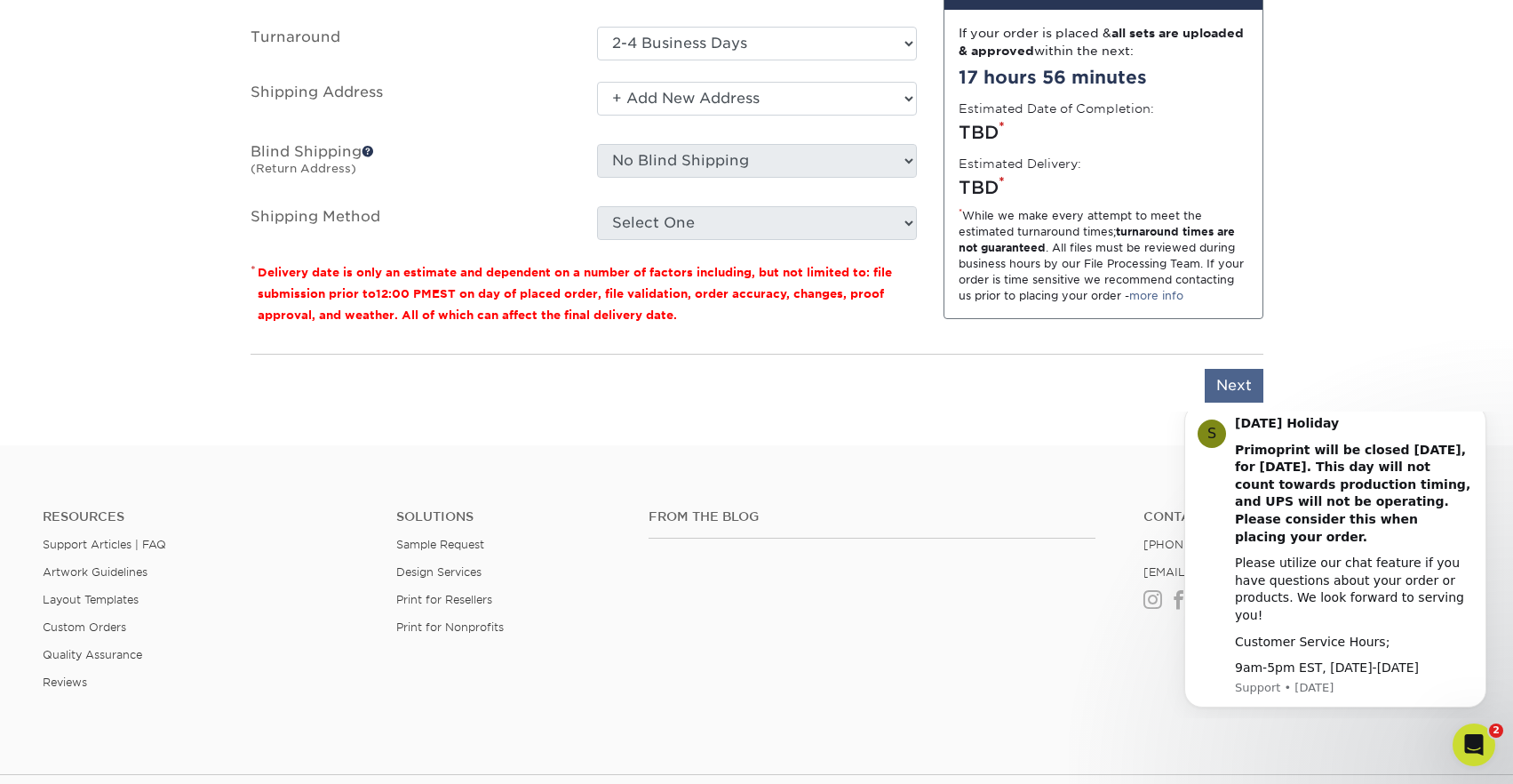
click at [1221, 371] on input "Next" at bounding box center [1234, 386] width 58 height 34
type input "Next"
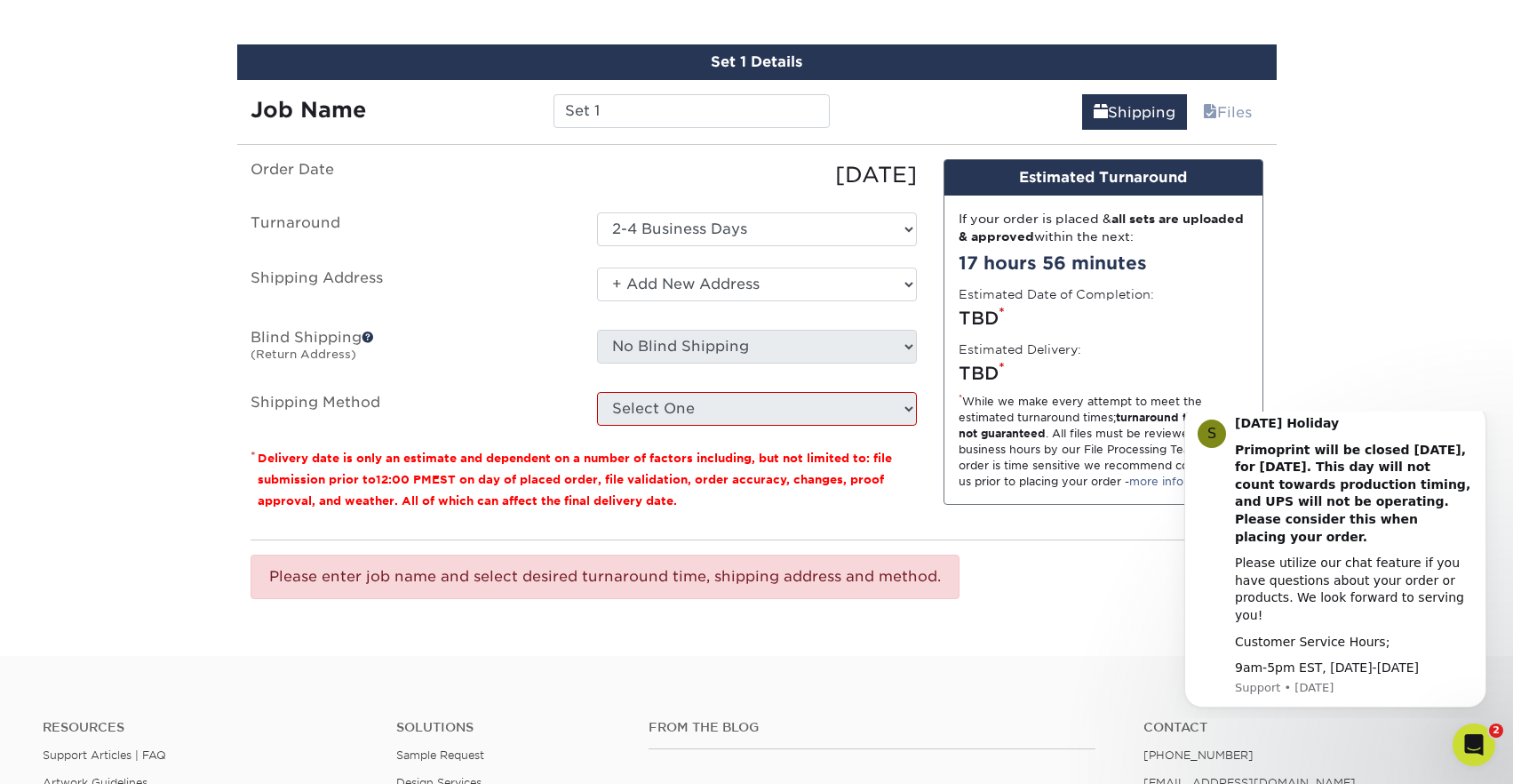
scroll to position [972, 0]
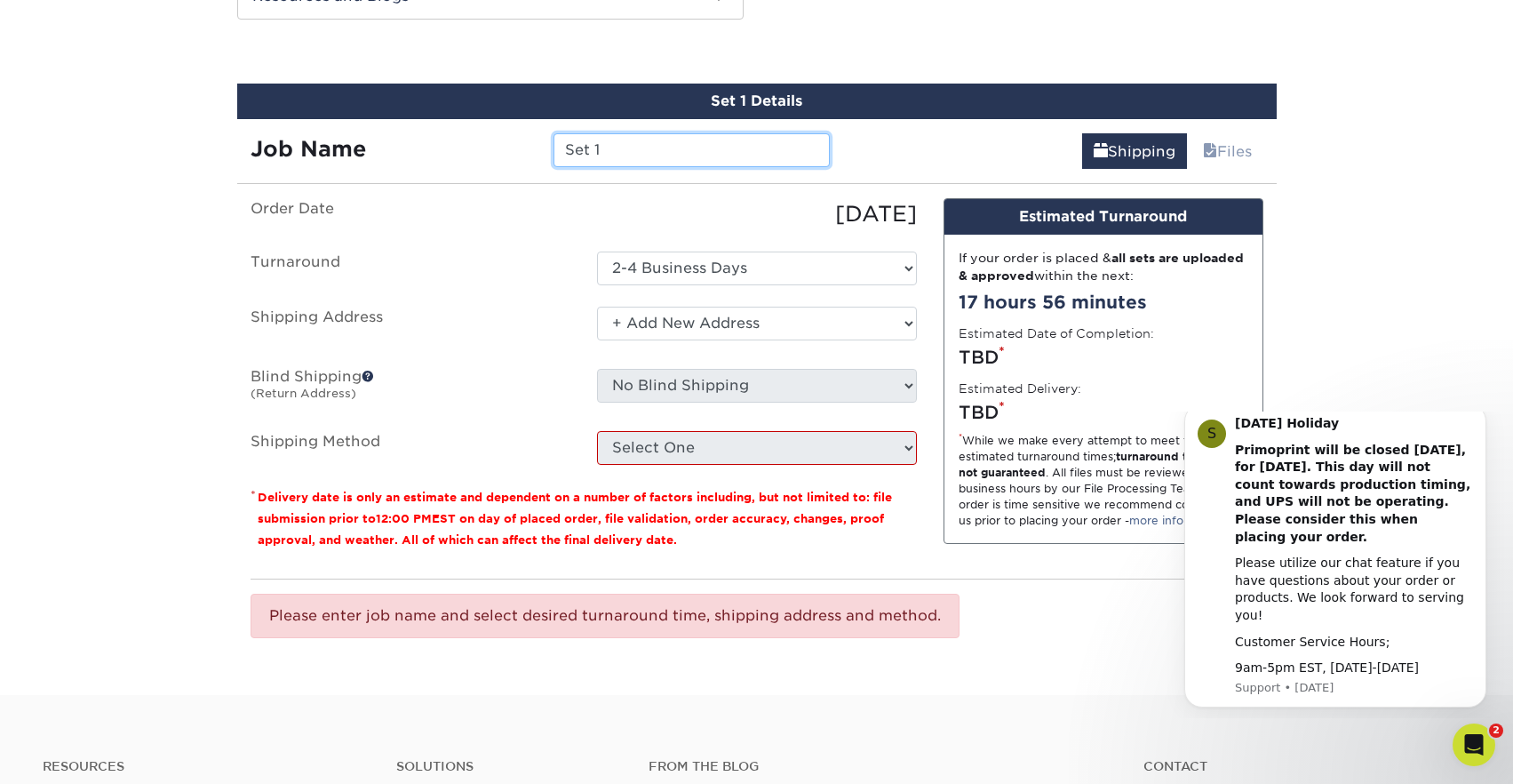
click at [690, 155] on input "Set 1" at bounding box center [691, 150] width 276 height 34
type input "Set 1d"
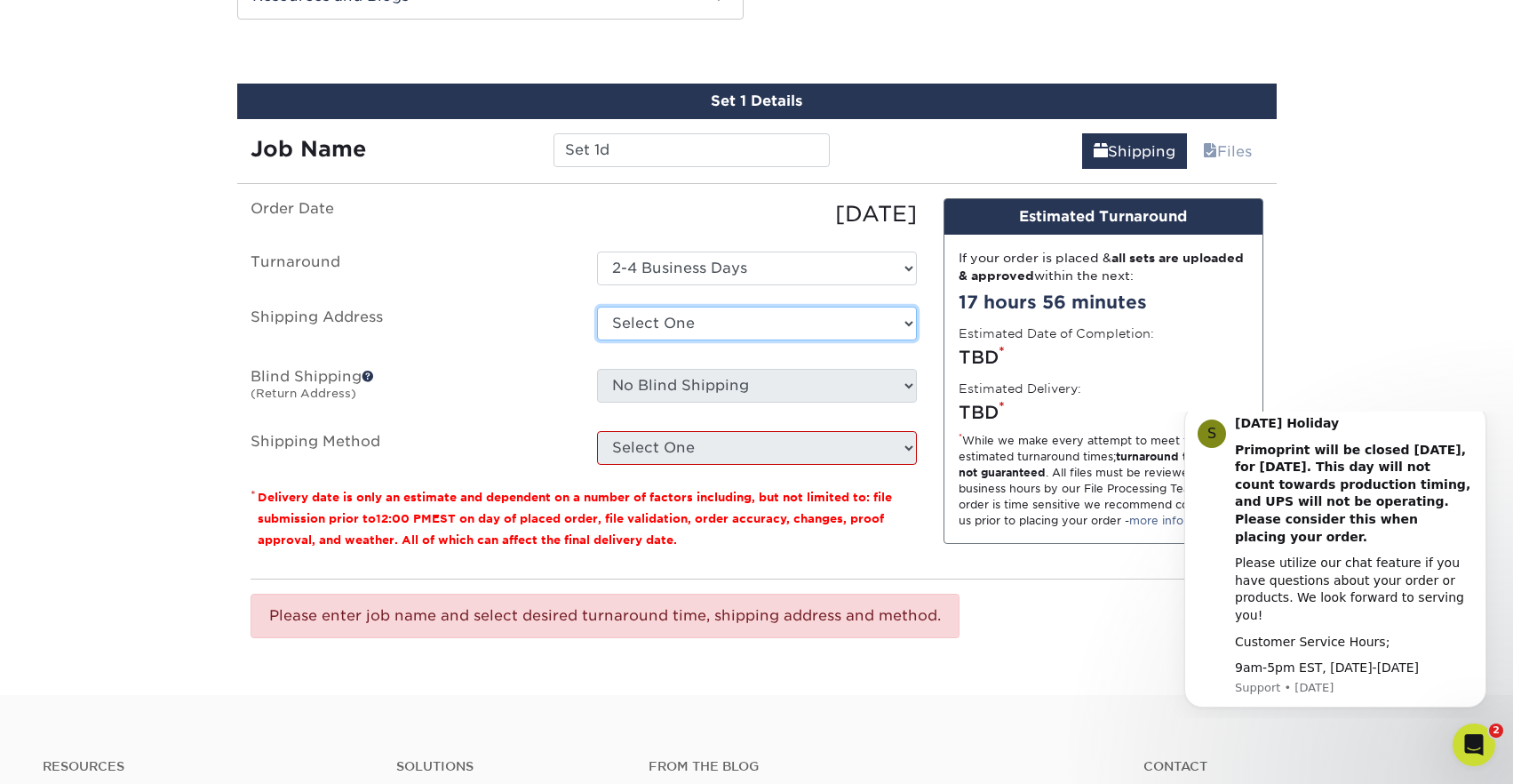
select select "newaddress"
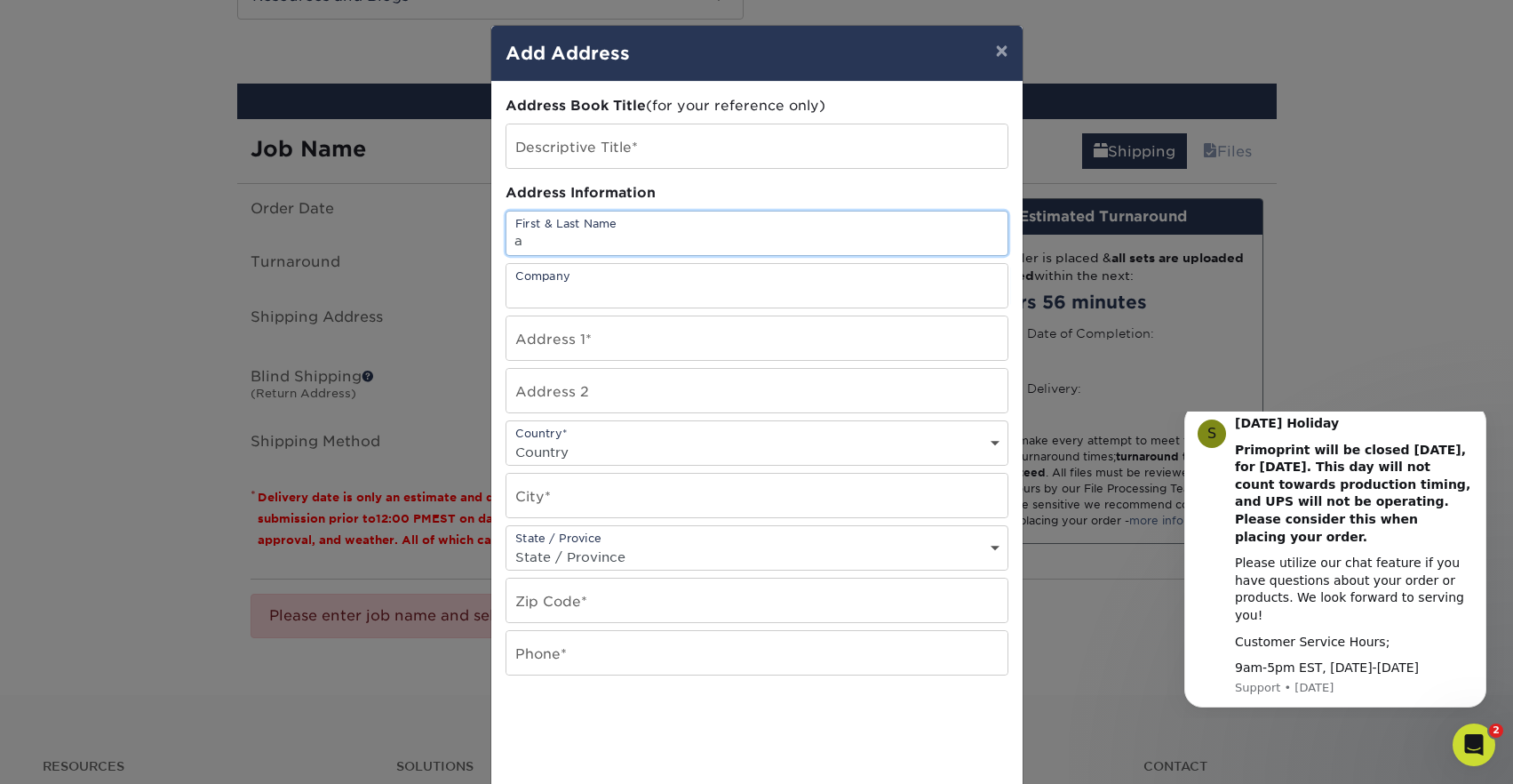
click at [627, 243] on input "a" at bounding box center [757, 233] width 501 height 43
type input "a n"
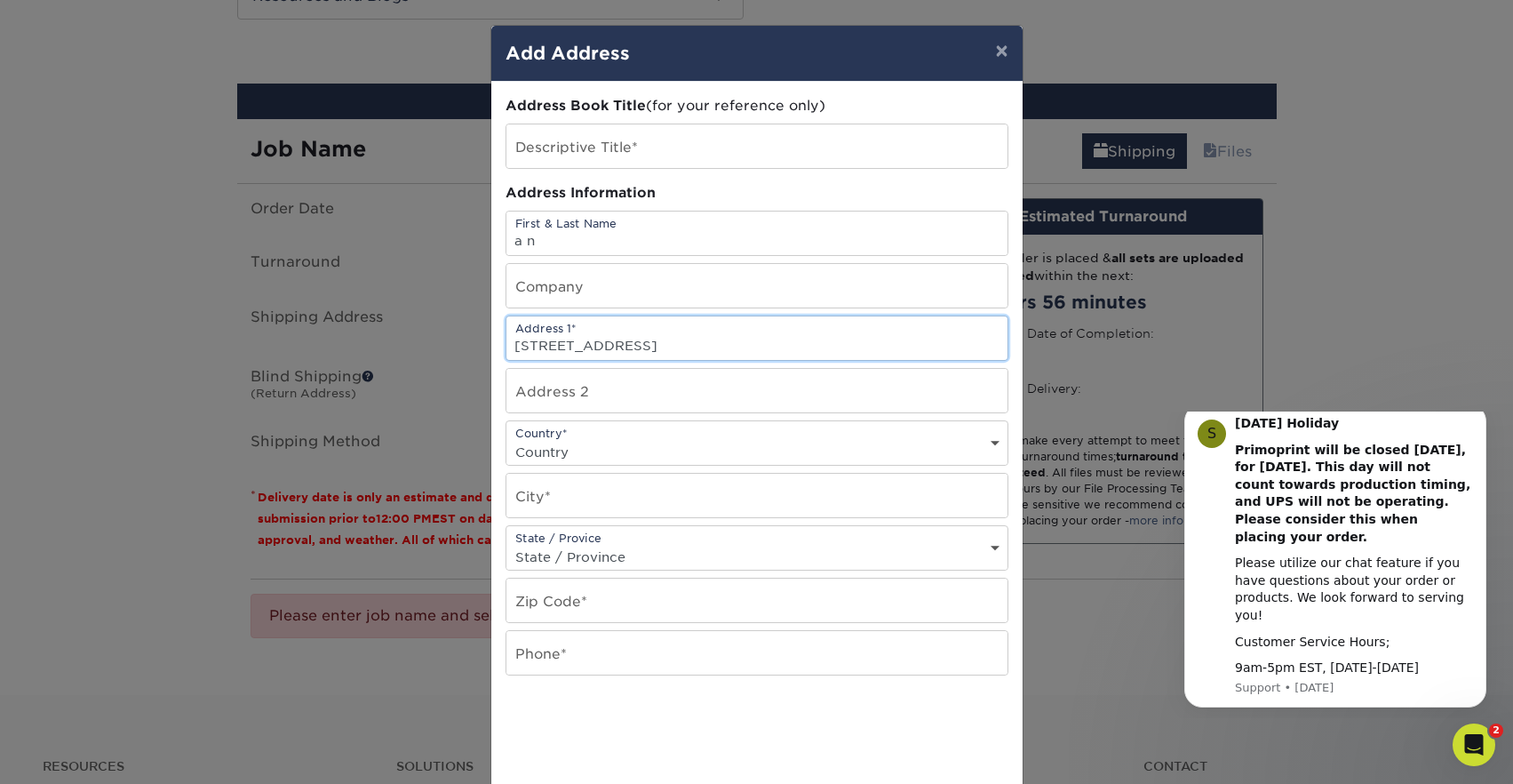
type input "[STREET_ADDRESS]"
type input "[GEOGRAPHIC_DATA]"
select select "WA"
type input "98282"
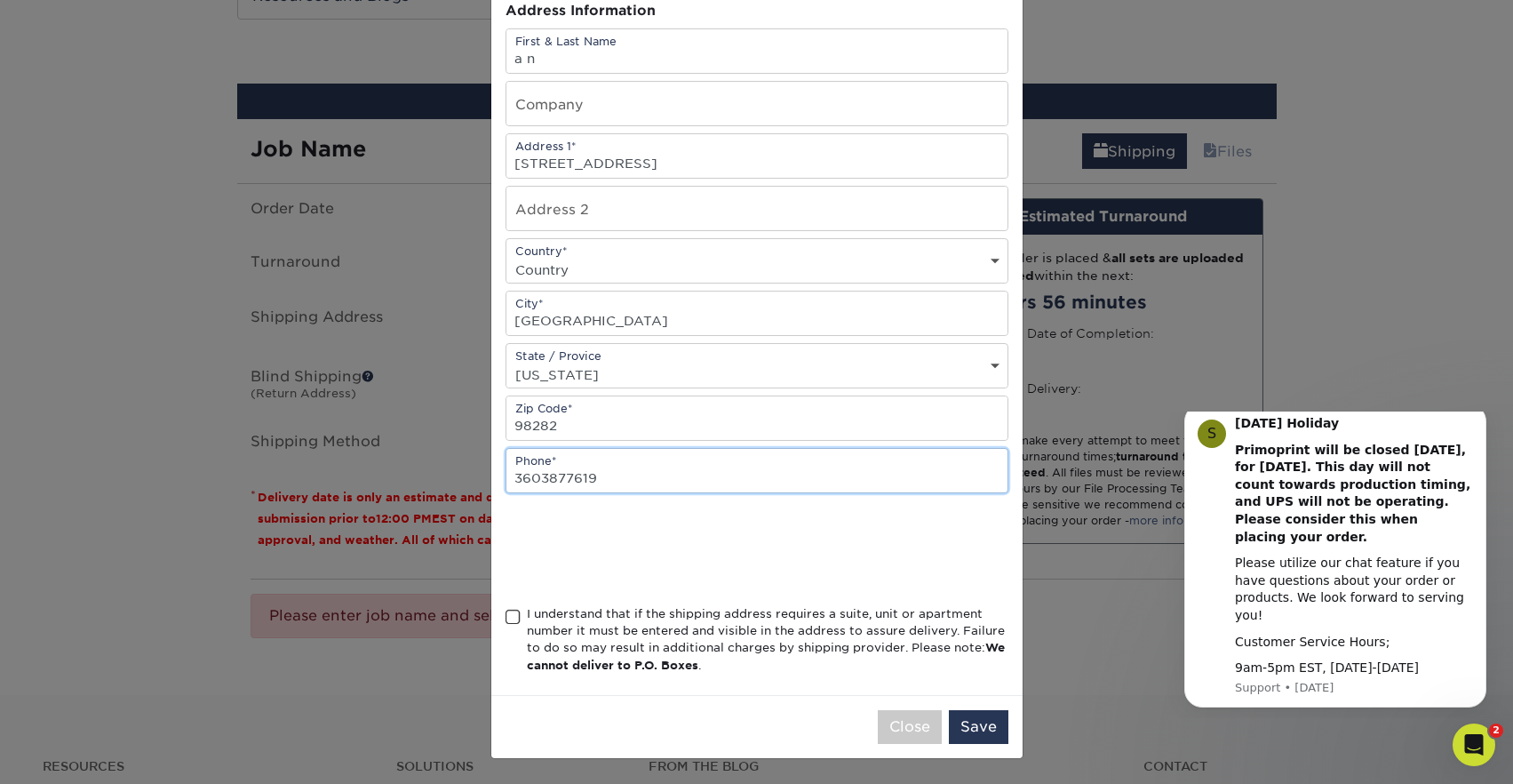
scroll to position [186, 0]
type input "3603877619"
click at [533, 610] on div "I understand that if the shipping address requires a suite, unit or apartment n…" at bounding box center [767, 640] width 481 height 69
click at [0, 0] on input "I understand that if the shipping address requires a suite, unit or apartment n…" at bounding box center [0, 0] width 0 height 0
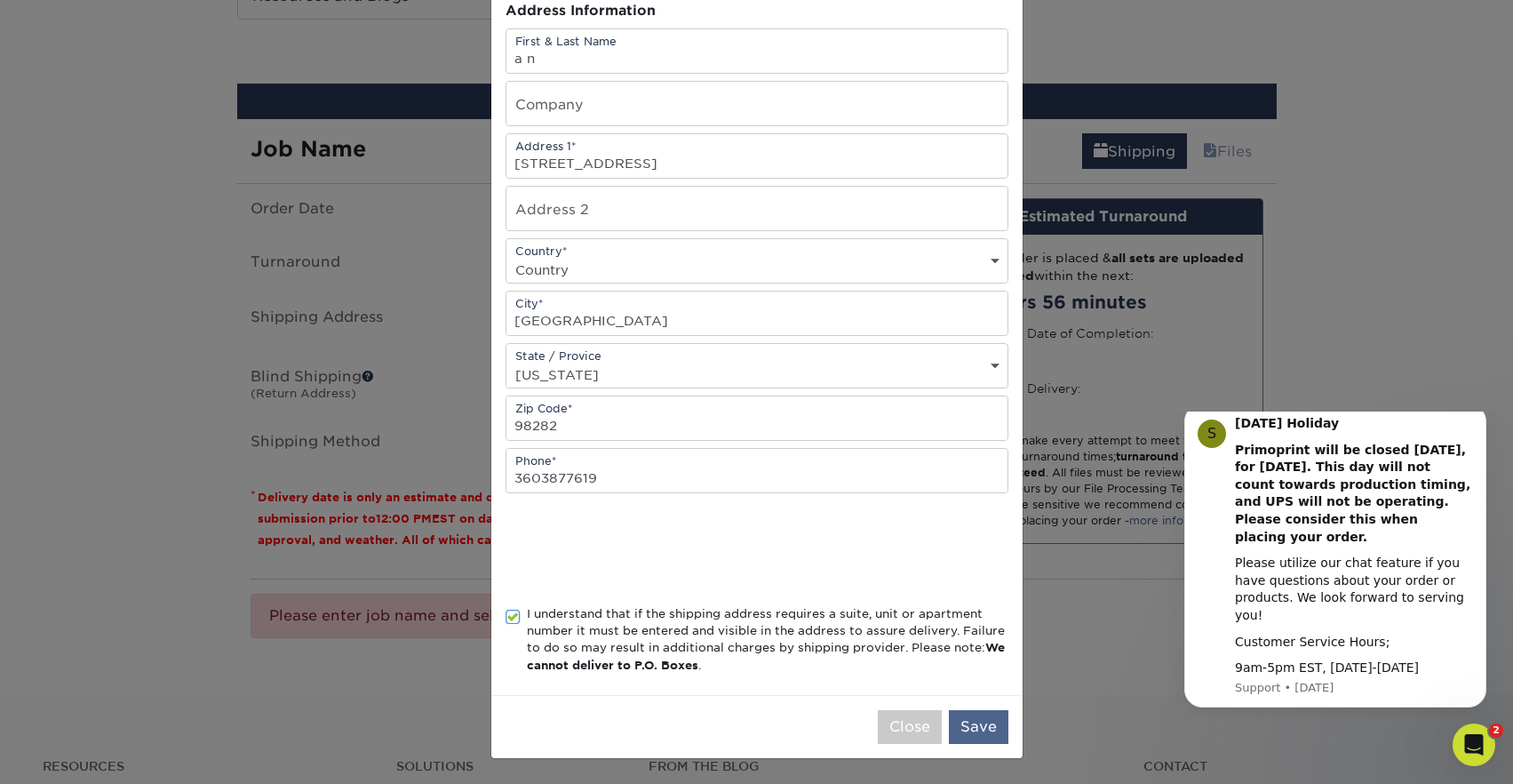
click at [981, 714] on button "Save" at bounding box center [978, 727] width 59 height 34
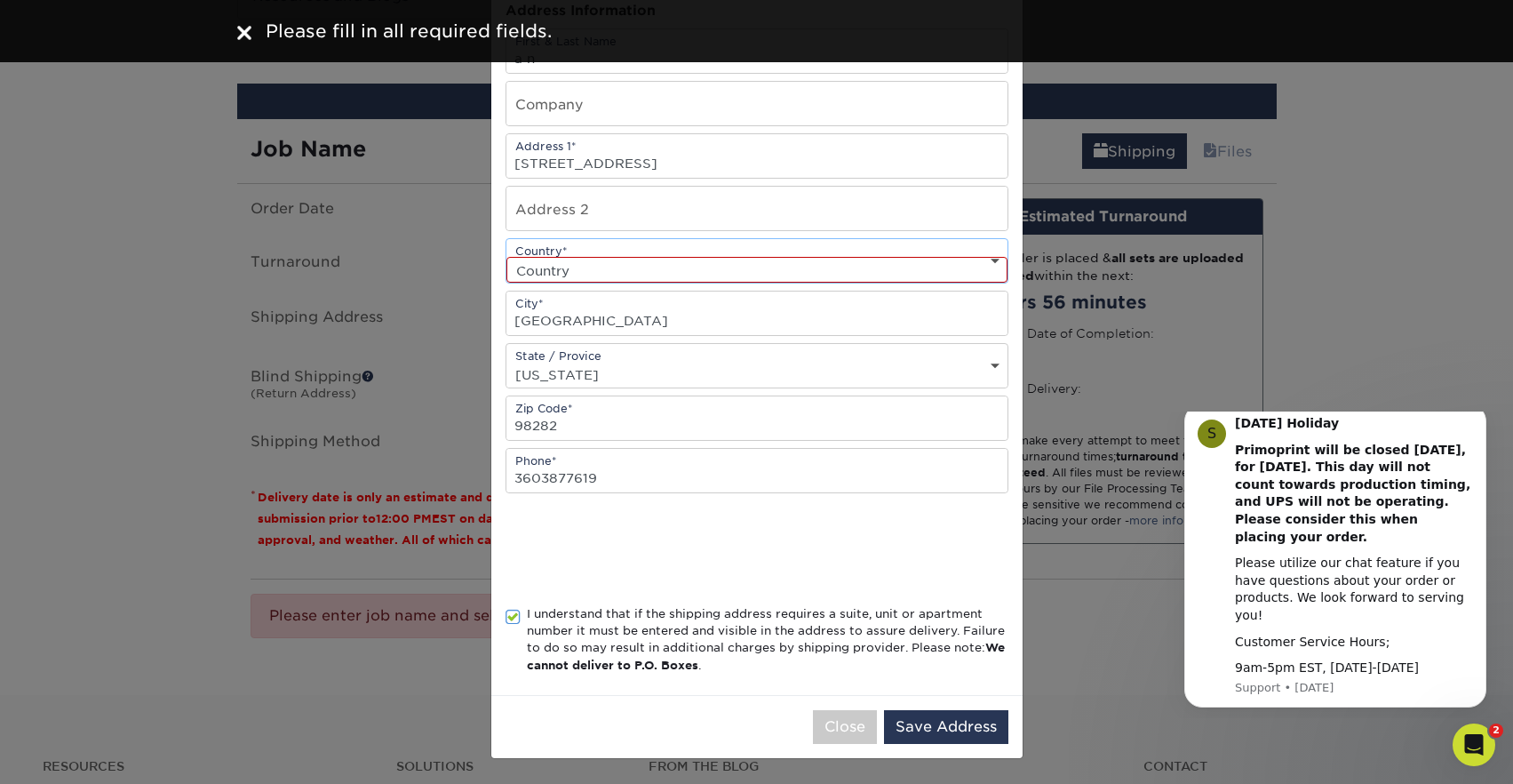
select select "US"
click at [939, 705] on div "Close Save Address" at bounding box center [756, 727] width 532 height 63
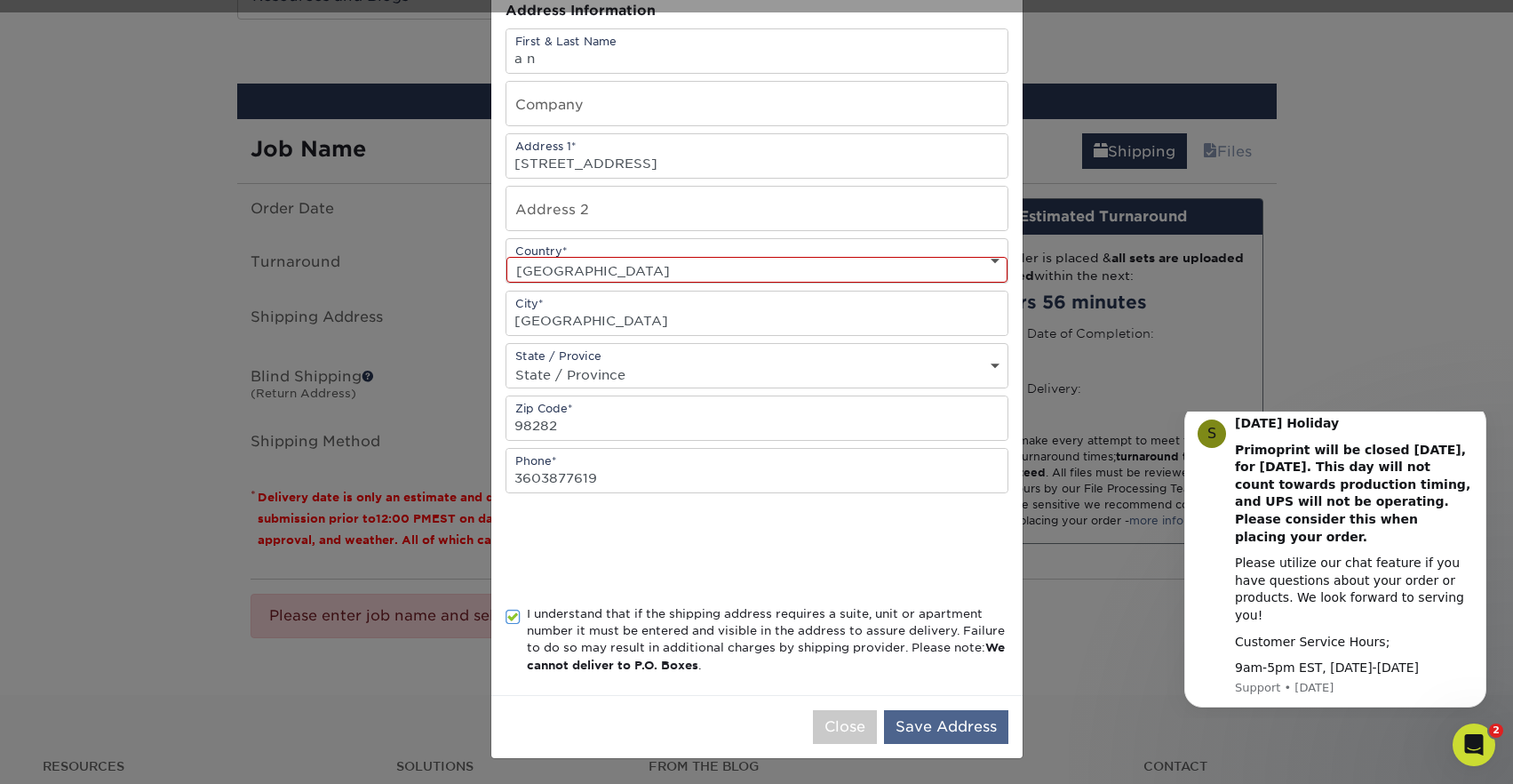
click at [919, 723] on button "Save Address" at bounding box center [947, 727] width 124 height 34
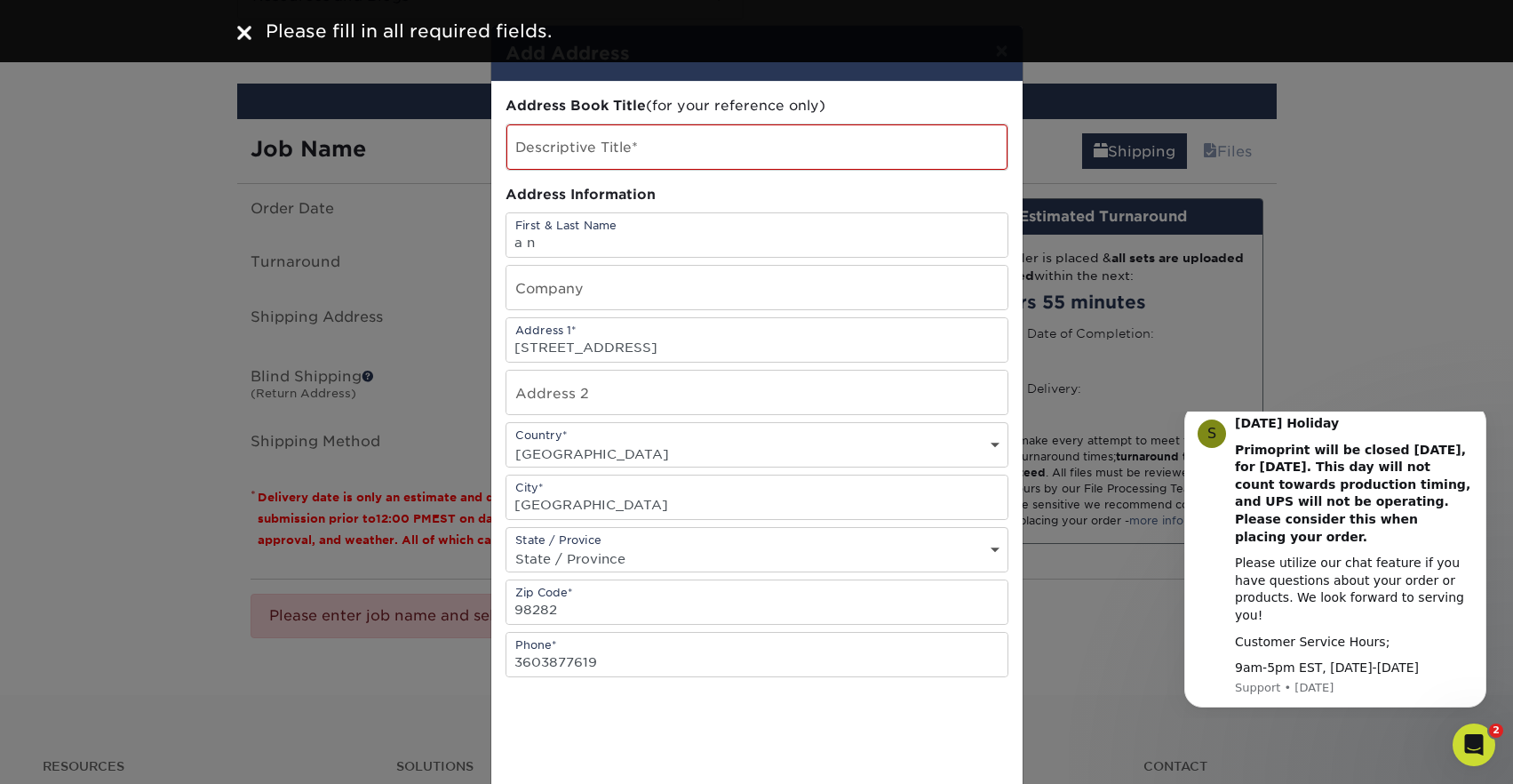
scroll to position [0, 0]
click at [633, 140] on input "text" at bounding box center [757, 147] width 501 height 45
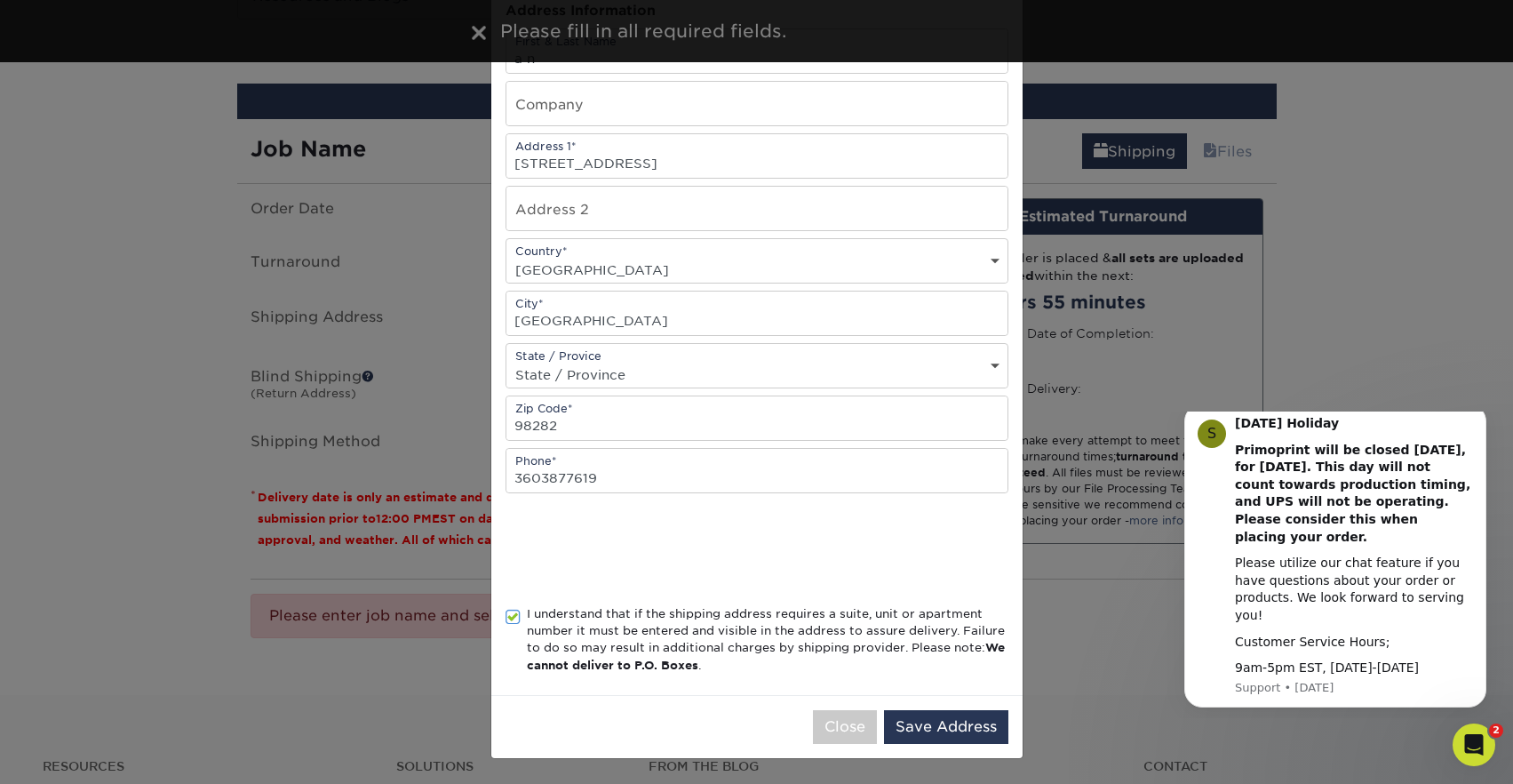
scroll to position [188, 0]
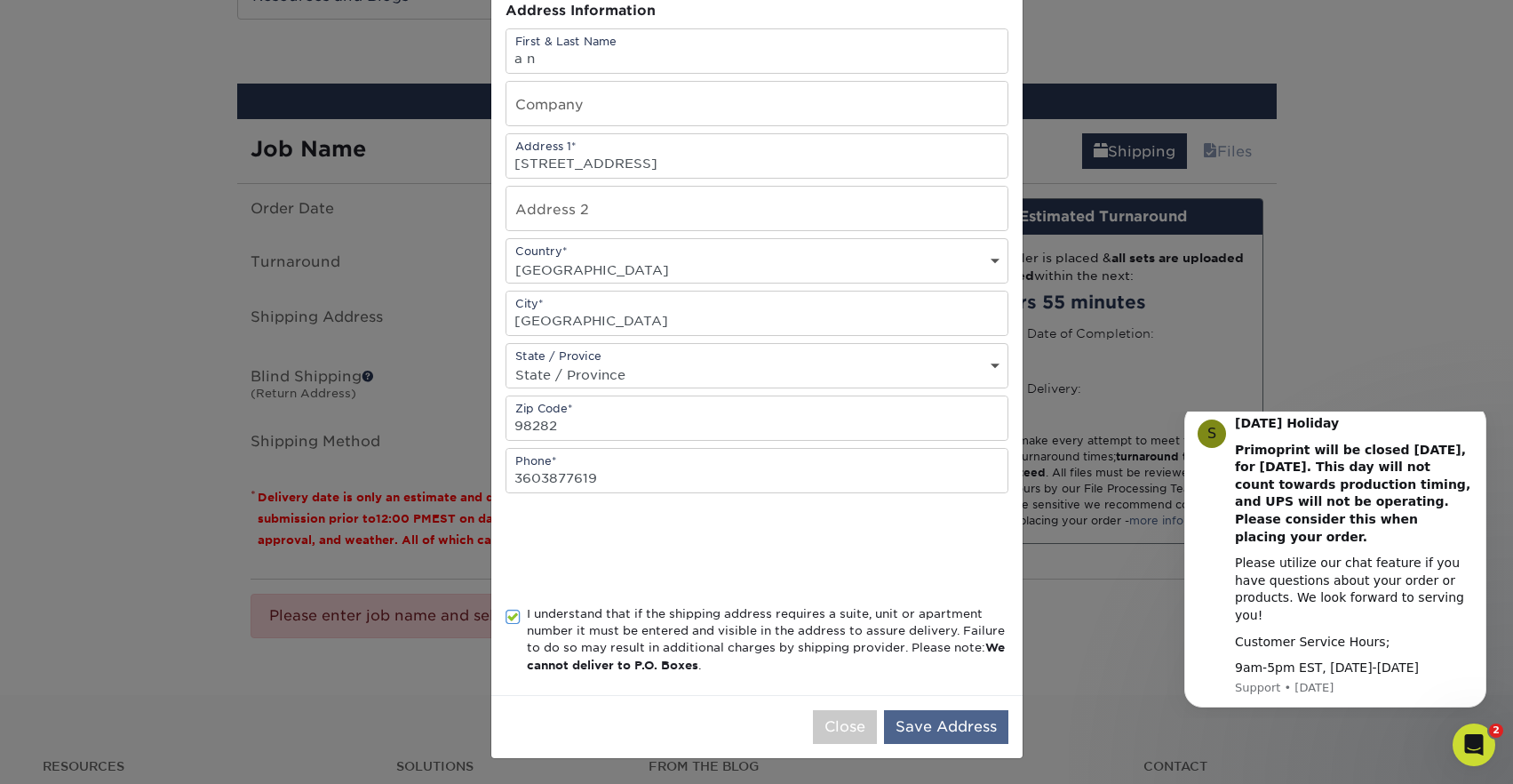
type input "ms"
click at [939, 741] on button "Save Address" at bounding box center [947, 727] width 124 height 34
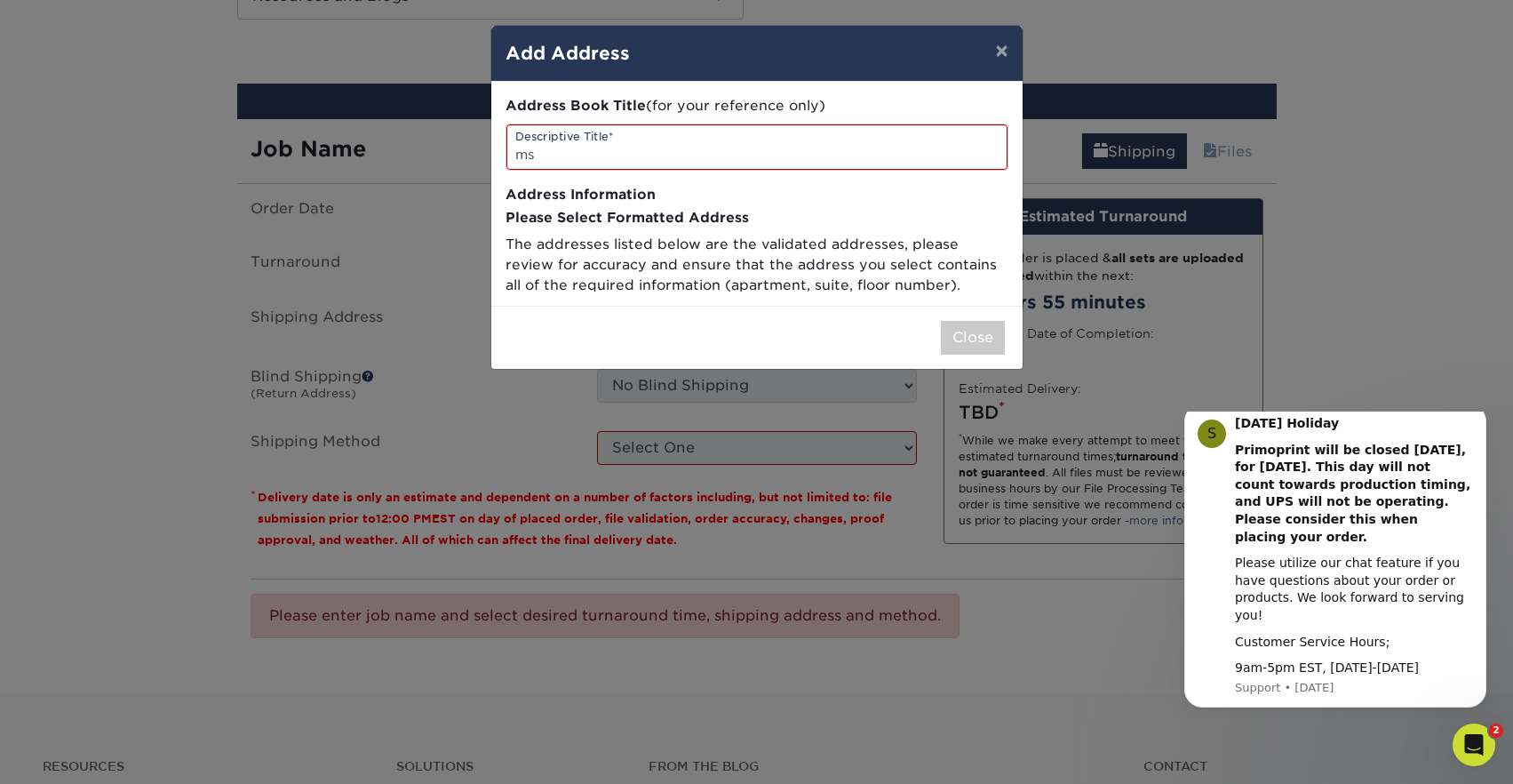
scroll to position [0, 0]
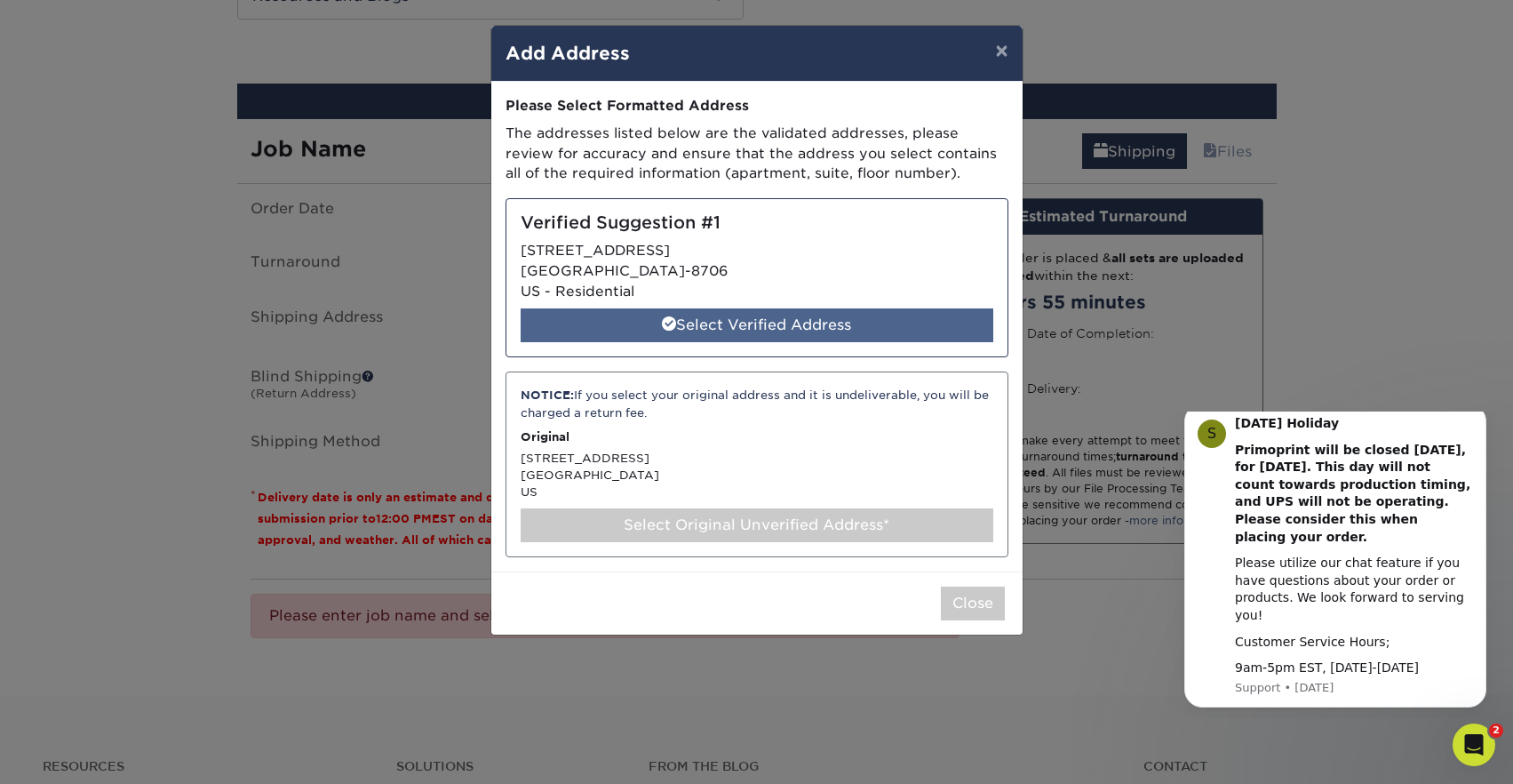
click at [838, 327] on div "Select Verified Address" at bounding box center [756, 325] width 472 height 34
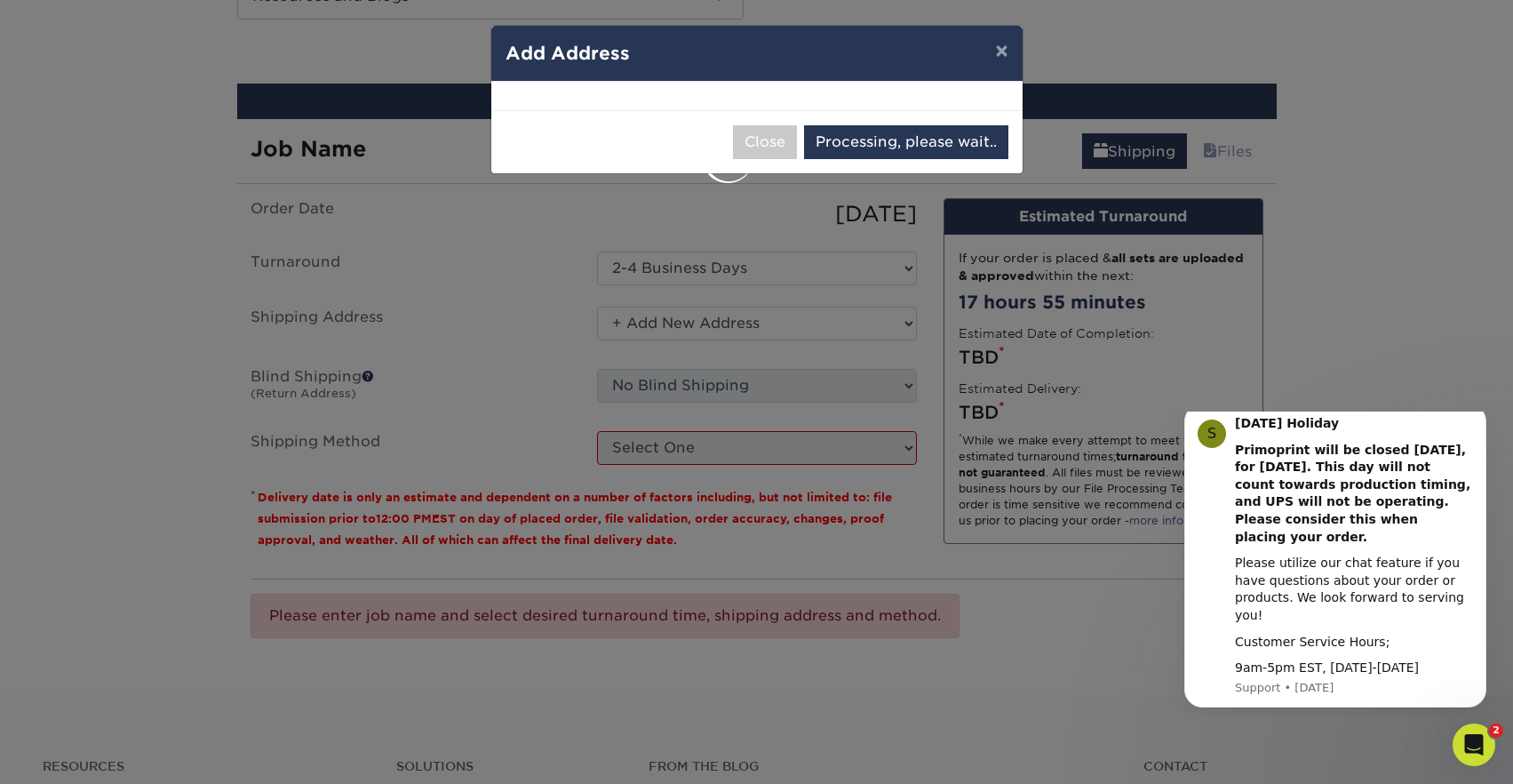
select select "285670"
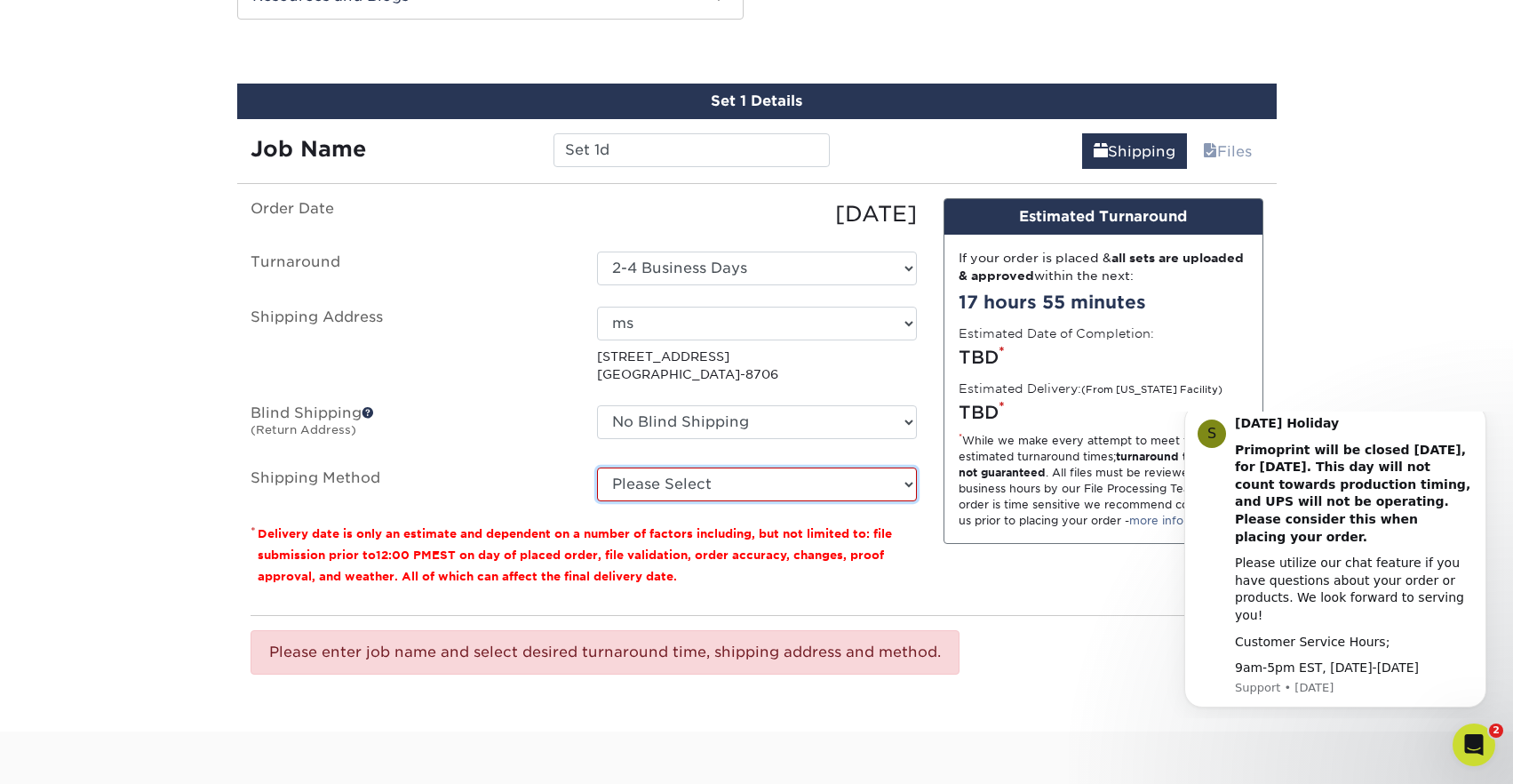
select select "03"
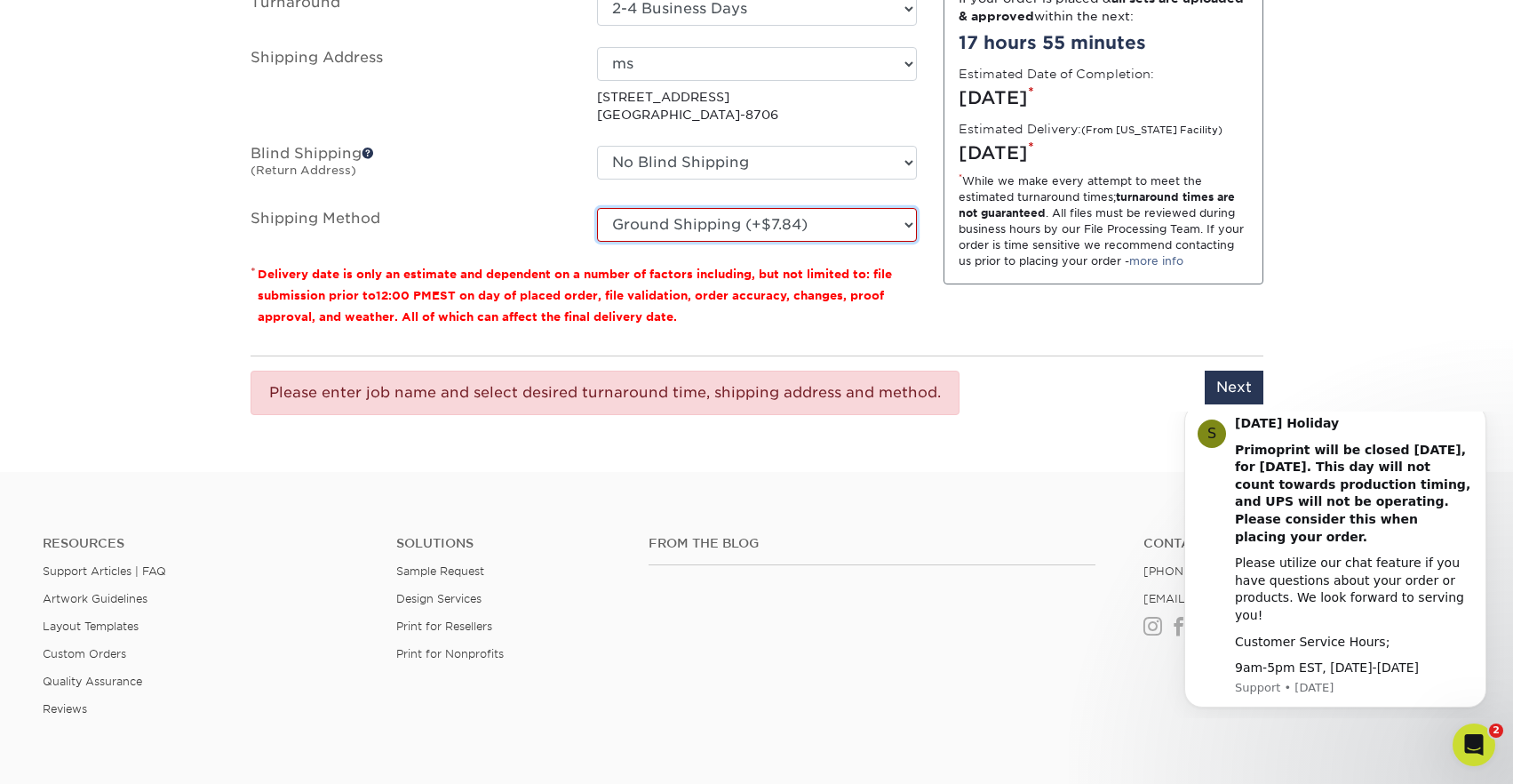
scroll to position [1268, 0]
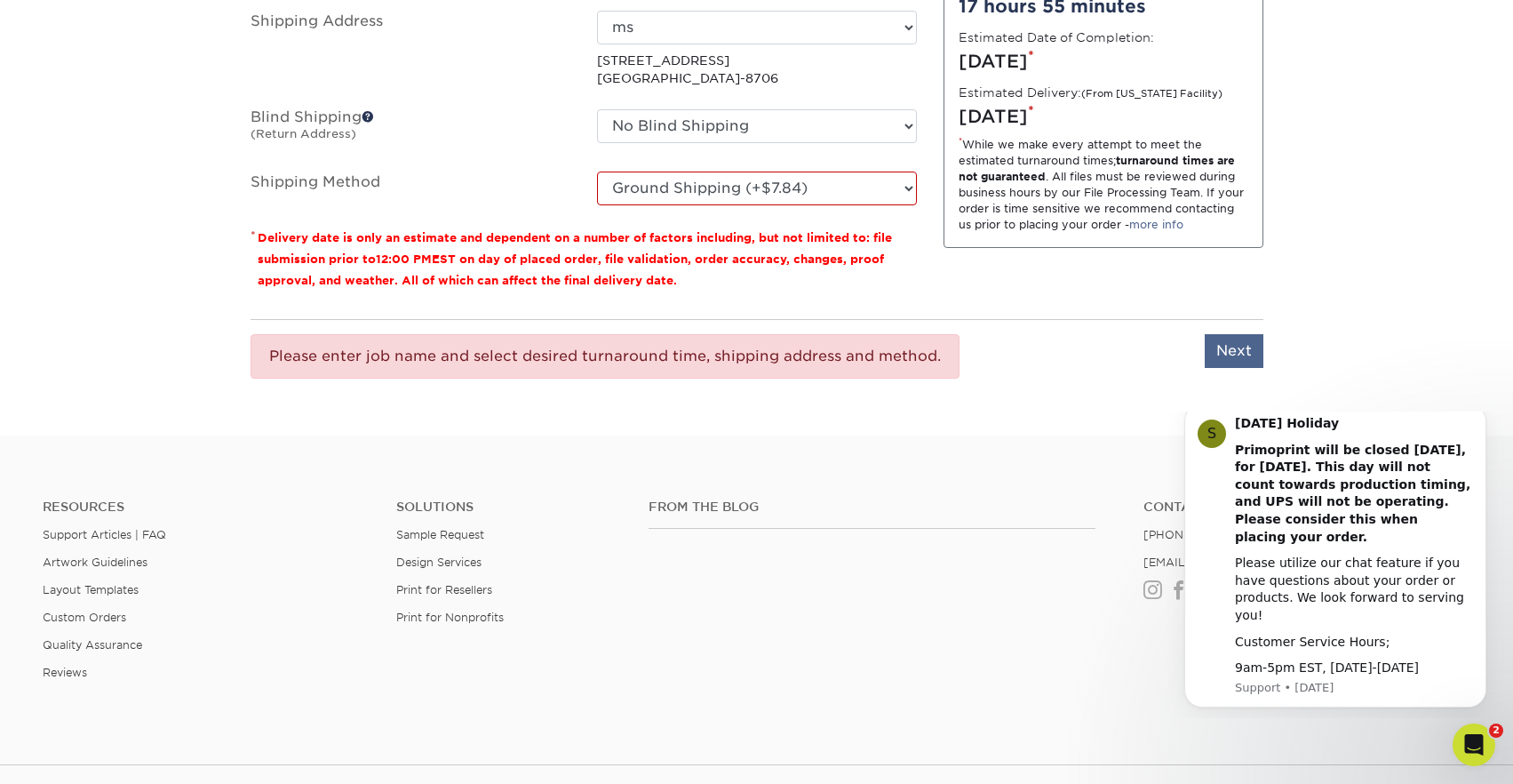
click at [1236, 339] on input "Next" at bounding box center [1234, 351] width 58 height 34
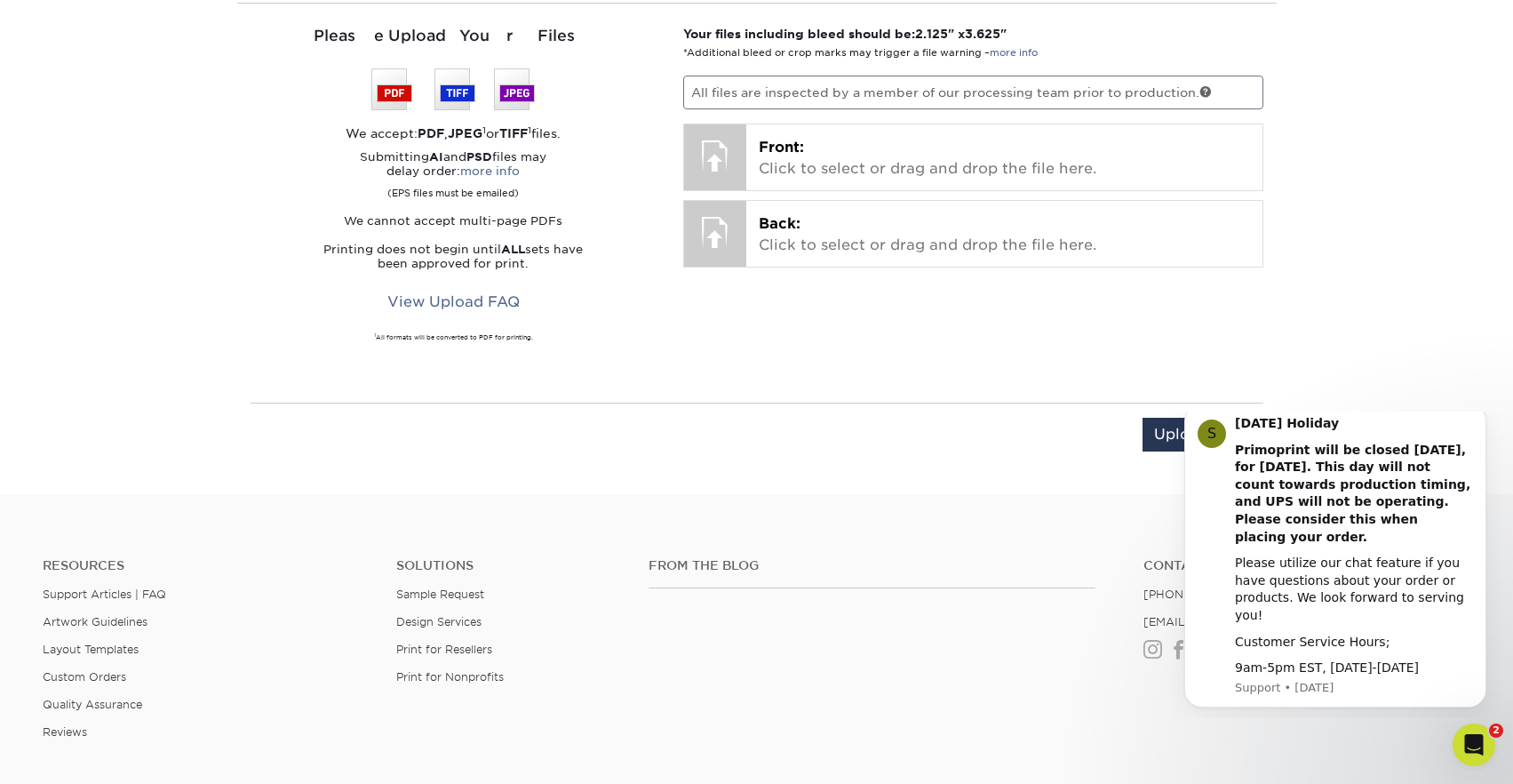
scroll to position [1148, 0]
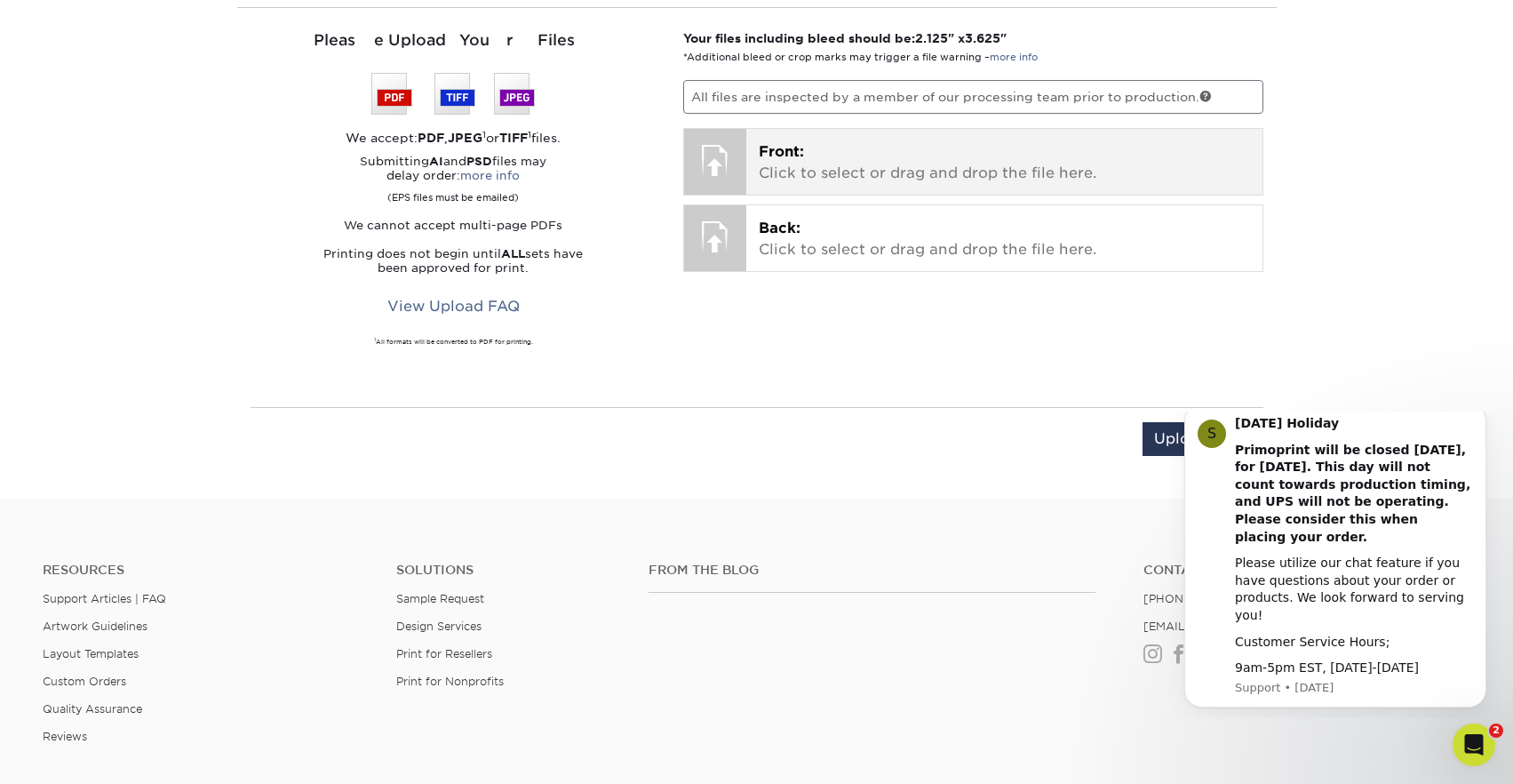
click at [970, 168] on p "Front: Click to select or drag and drop the file here." at bounding box center [1004, 162] width 491 height 42
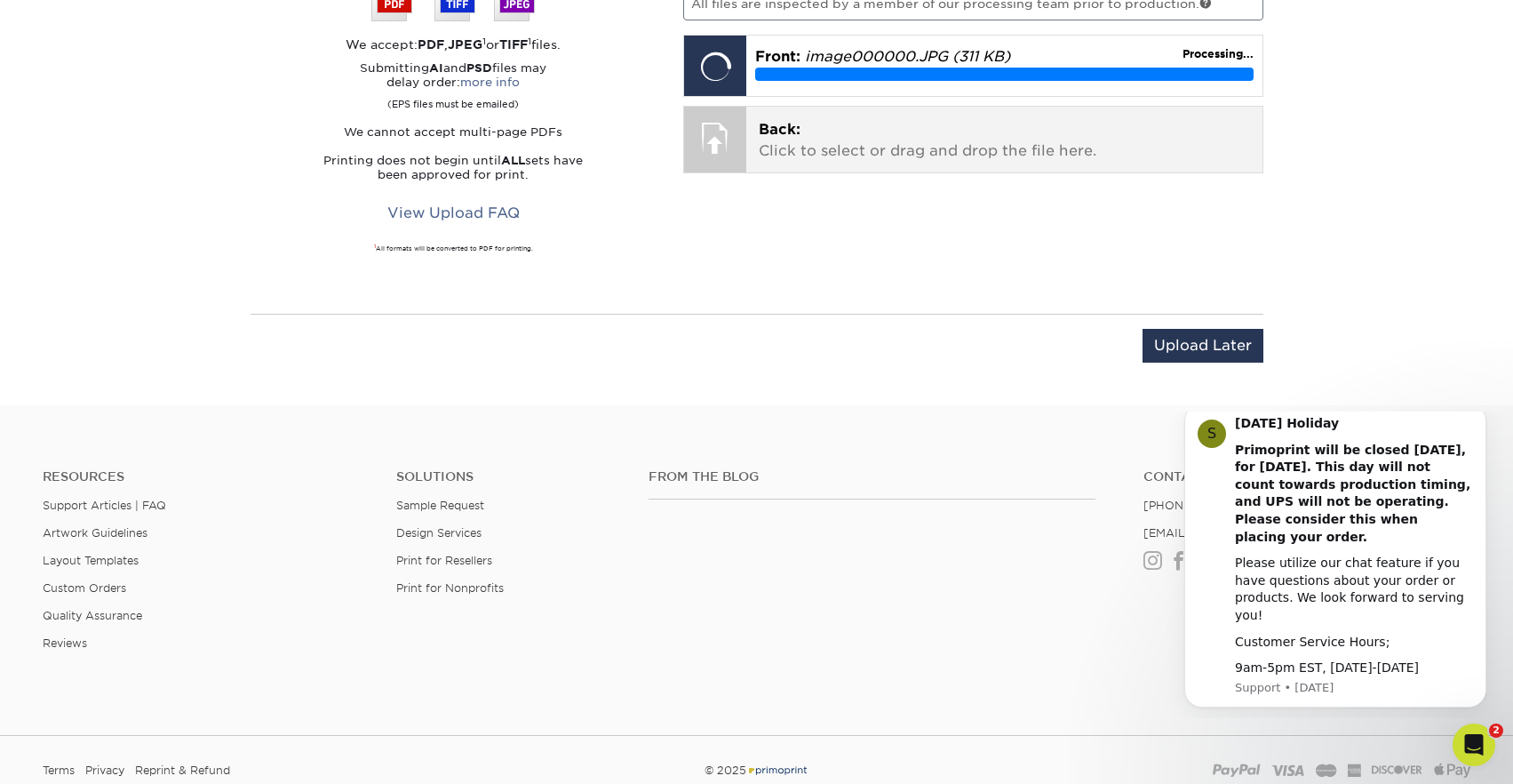
scroll to position [1264, 0]
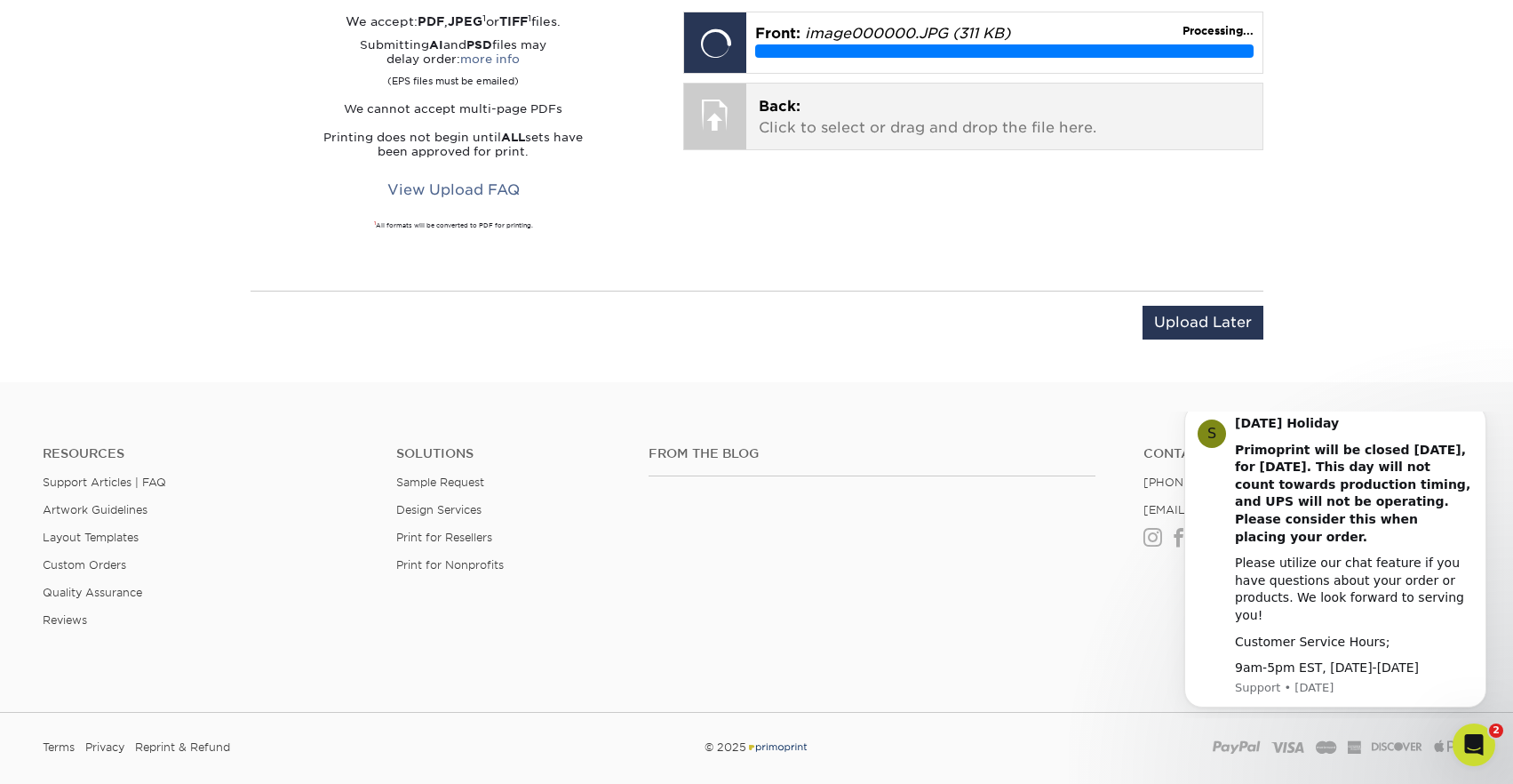
click at [1101, 135] on p "Back: Click to select or drag and drop the file here." at bounding box center [1004, 116] width 491 height 42
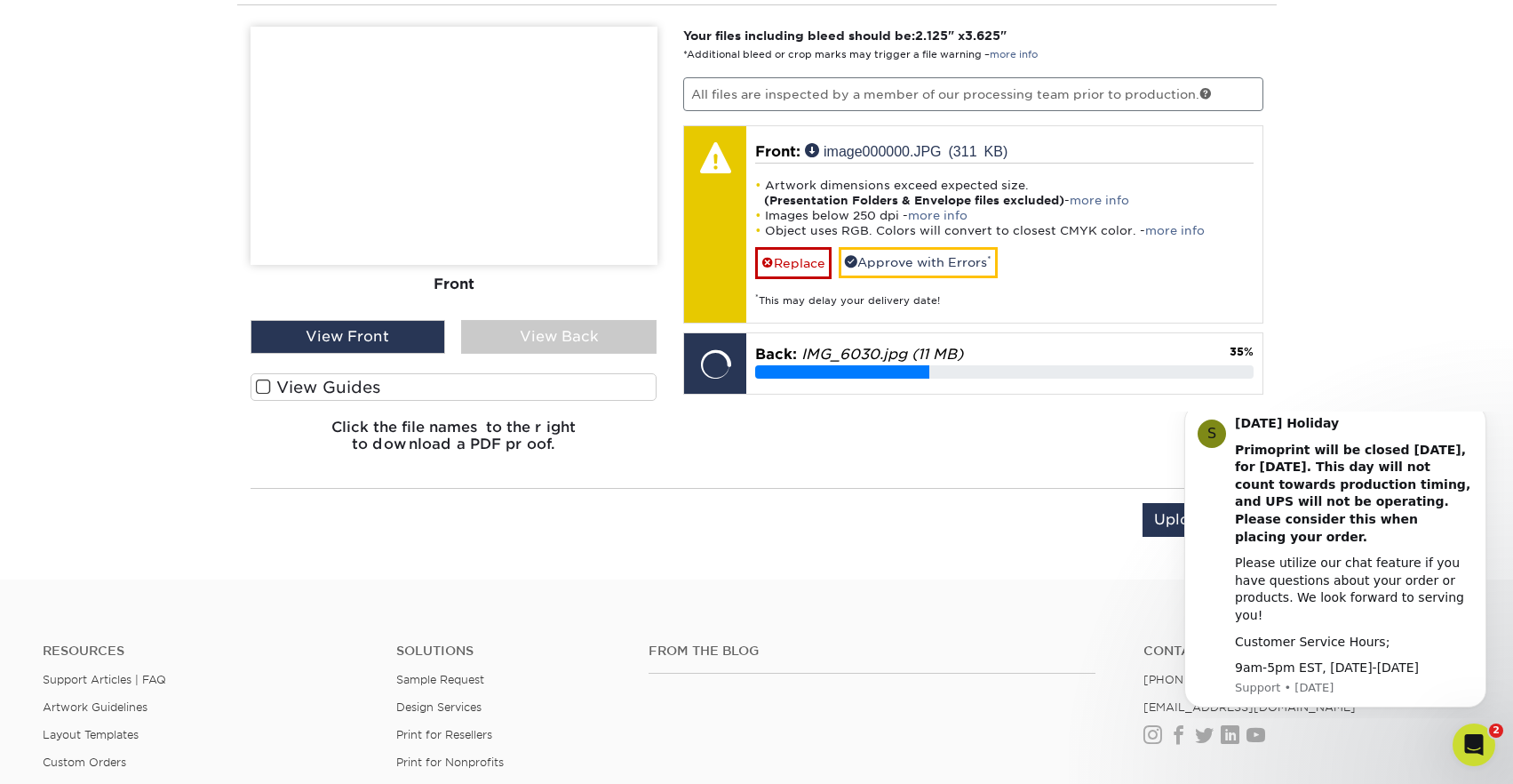
scroll to position [1106, 0]
